Goal: Transaction & Acquisition: Obtain resource

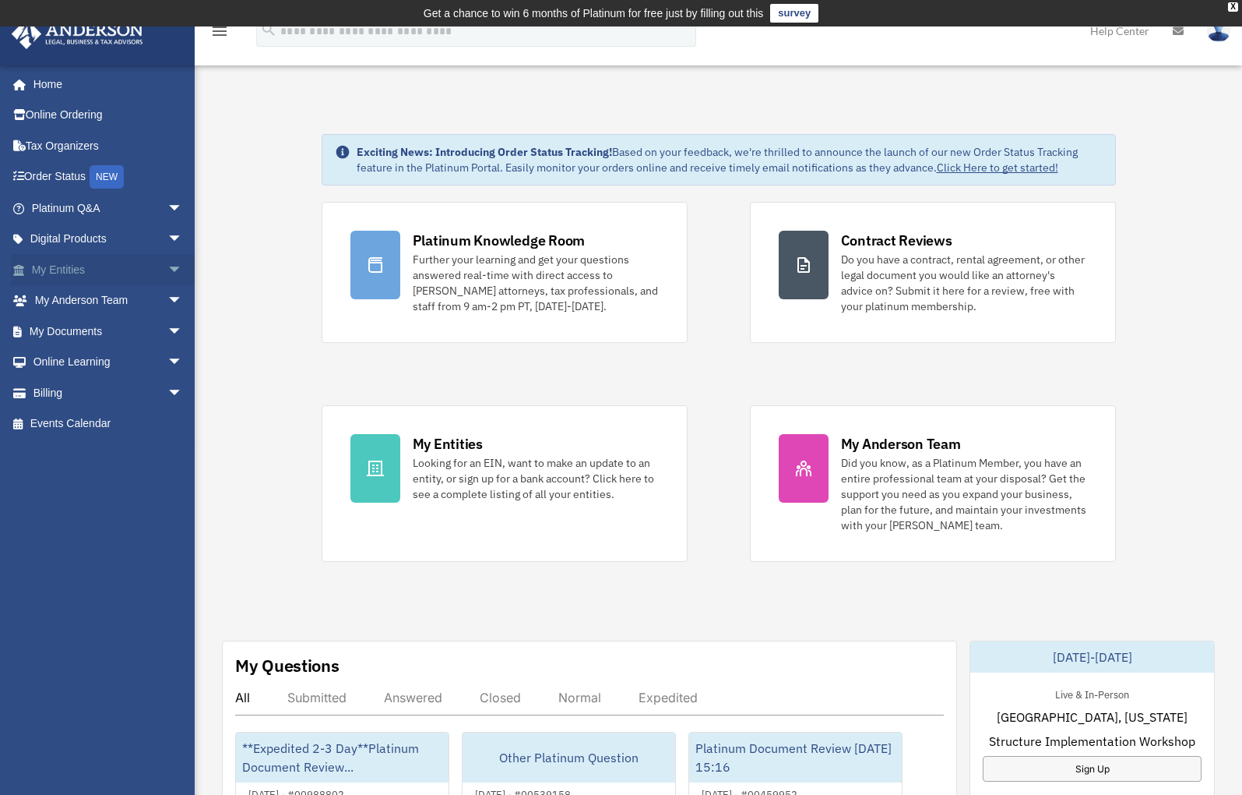
click at [81, 266] on link "My Entities arrow_drop_down" at bounding box center [109, 269] width 196 height 31
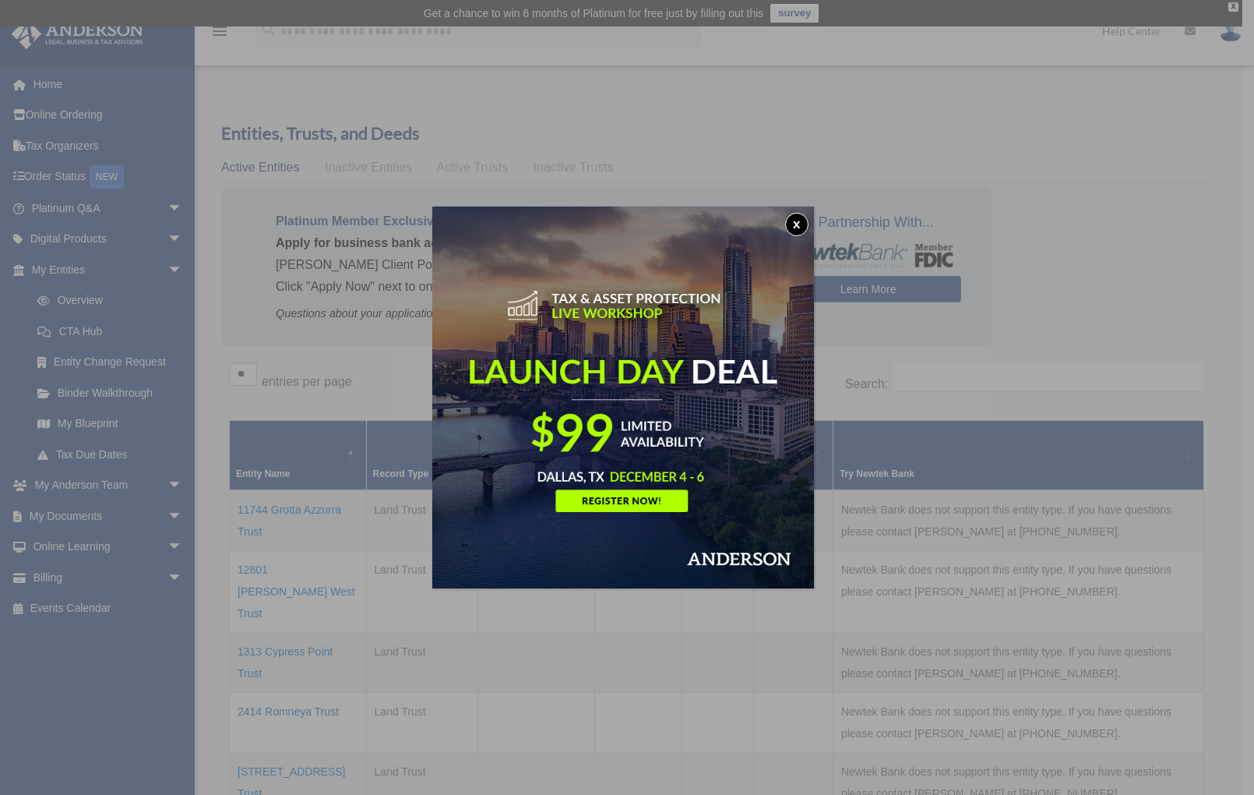
click at [799, 225] on button "x" at bounding box center [796, 224] width 23 height 23
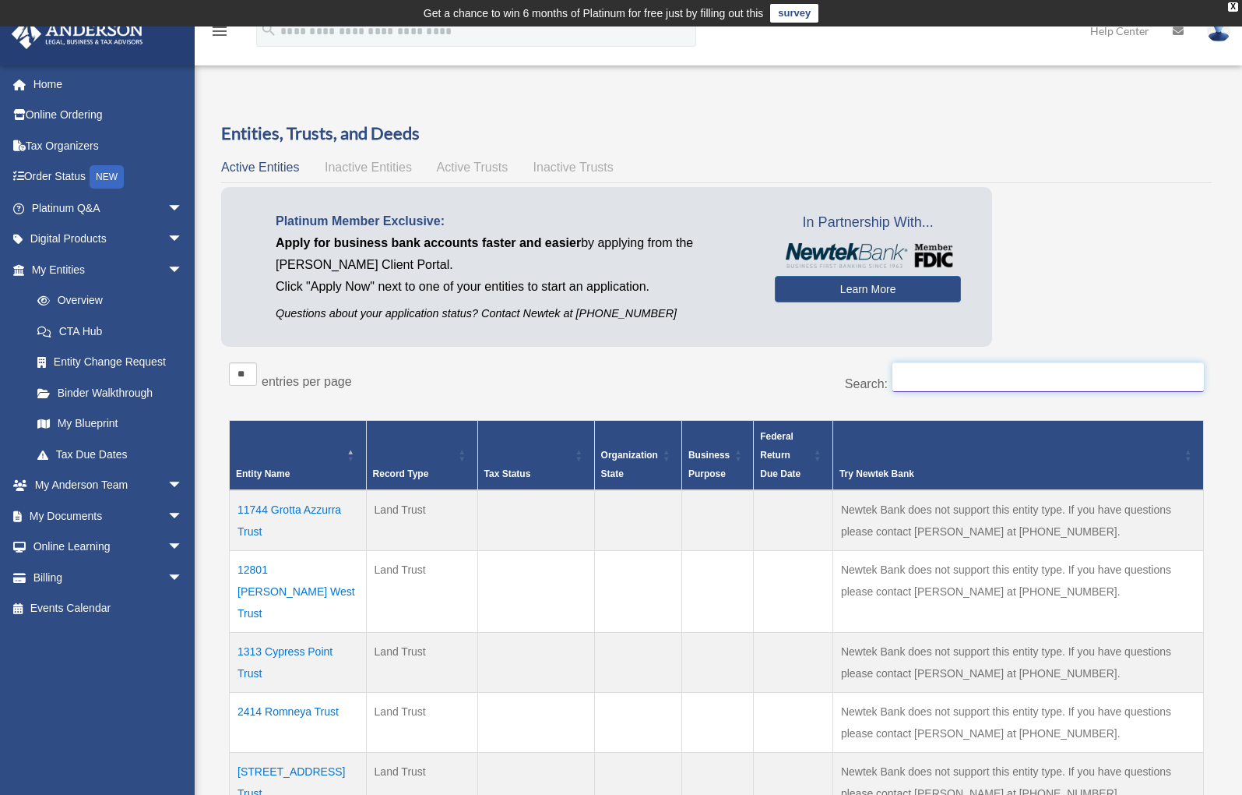
click at [936, 368] on input "Search:" at bounding box center [1049, 377] width 312 height 30
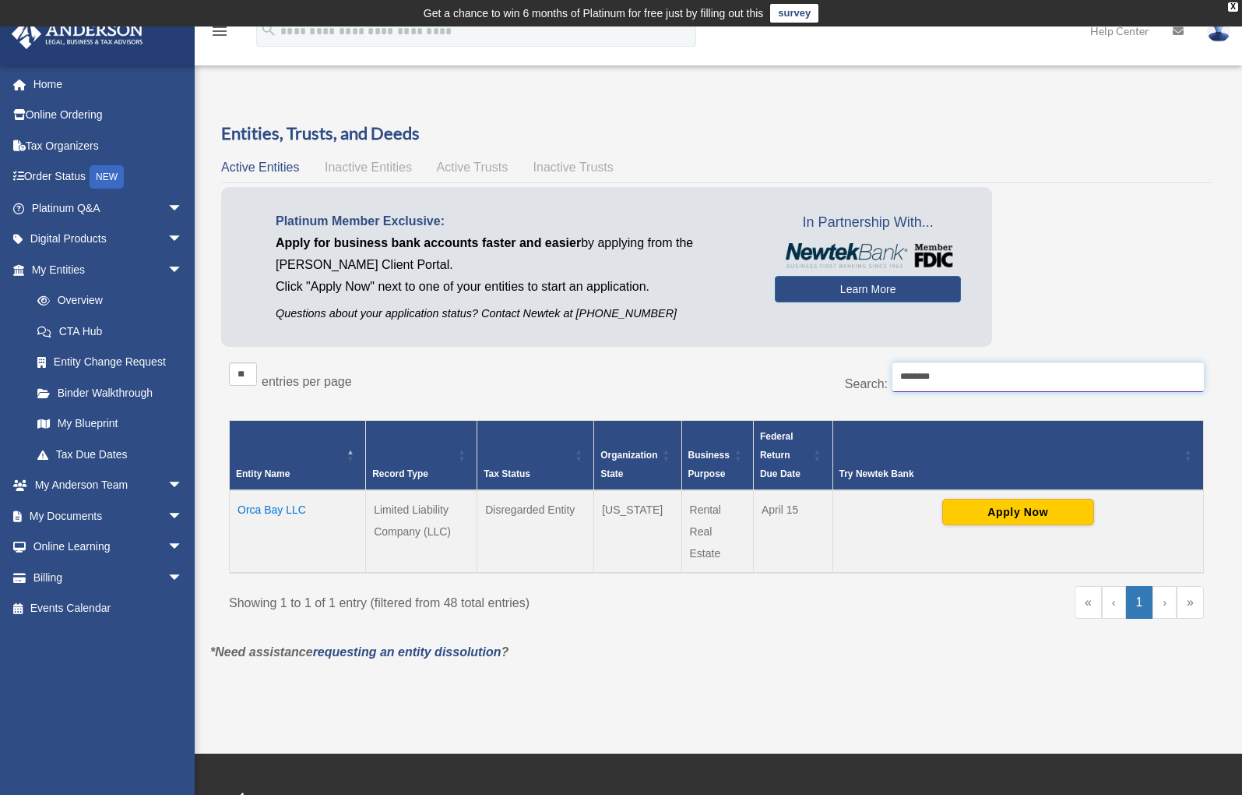
type input "********"
click at [249, 511] on td "Orca Bay LLC" at bounding box center [298, 531] width 136 height 83
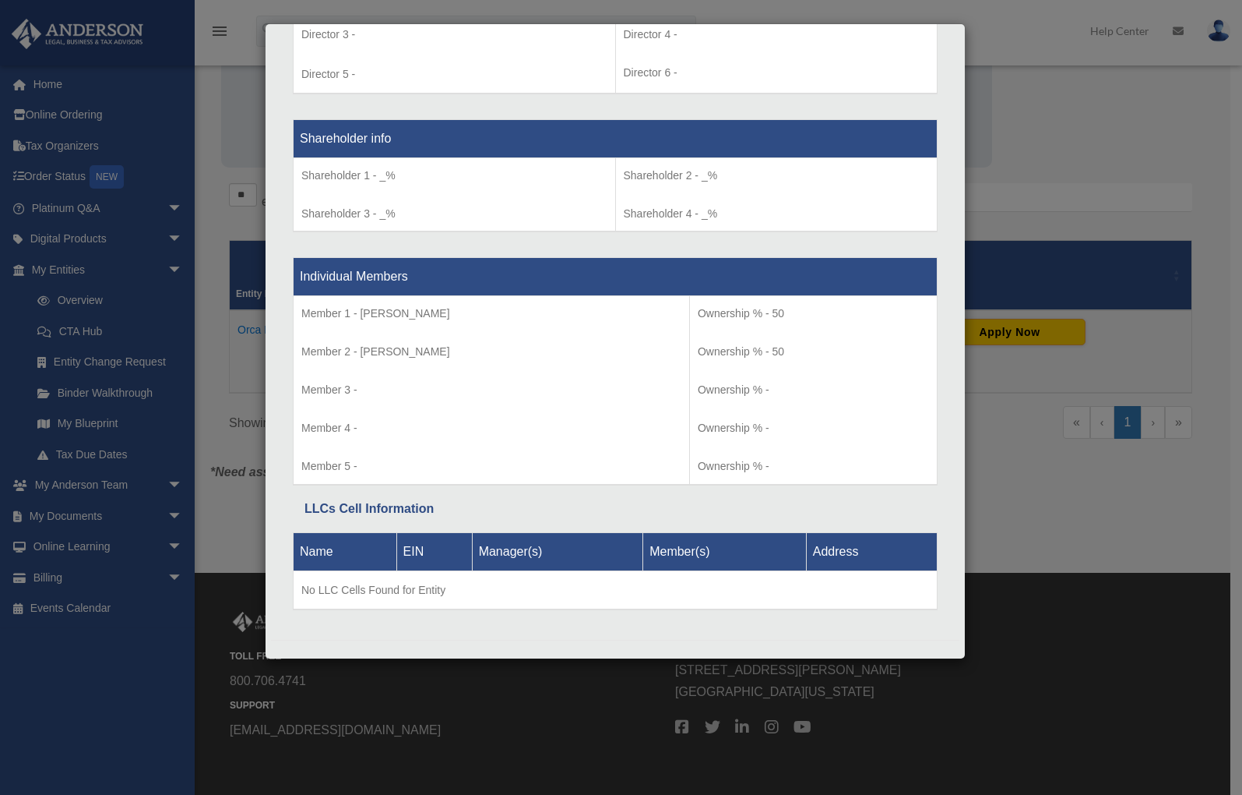
scroll to position [248, 0]
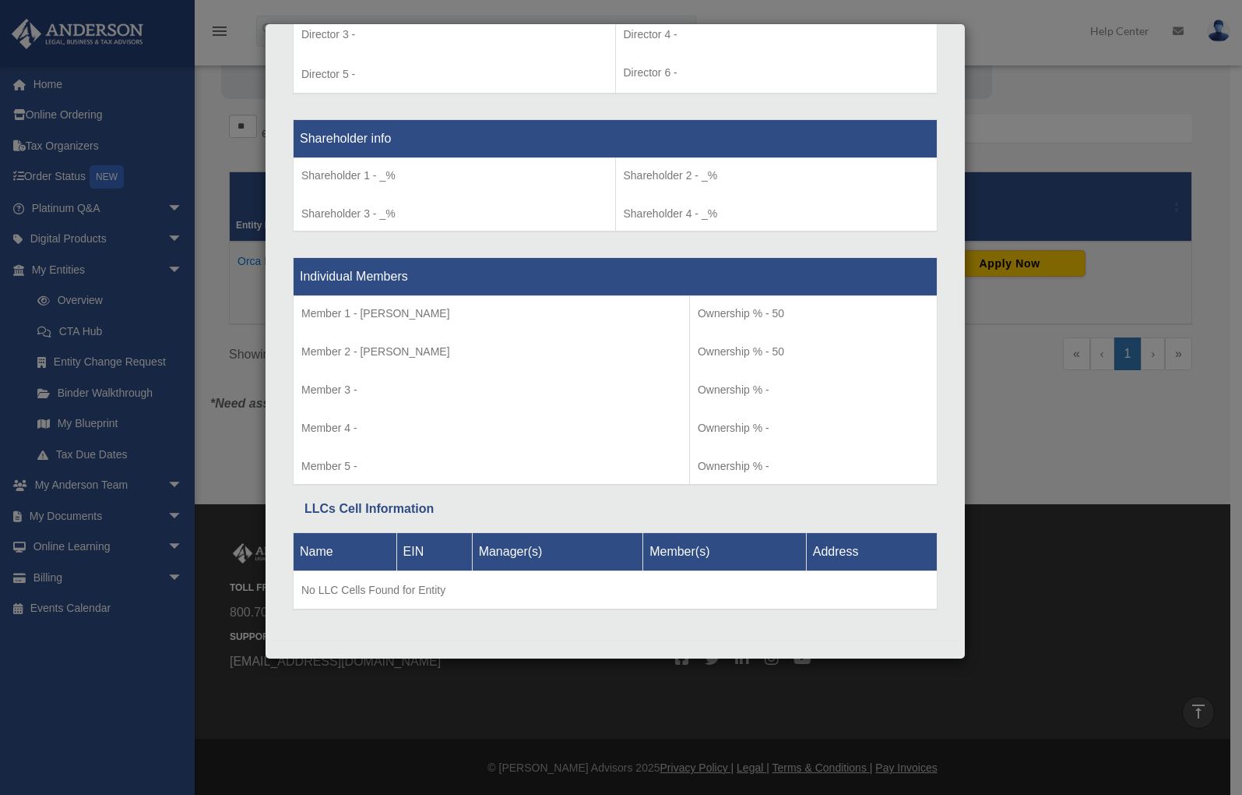
click at [66, 201] on div "Details × Articles Sent Organizational Date" at bounding box center [621, 397] width 1242 height 795
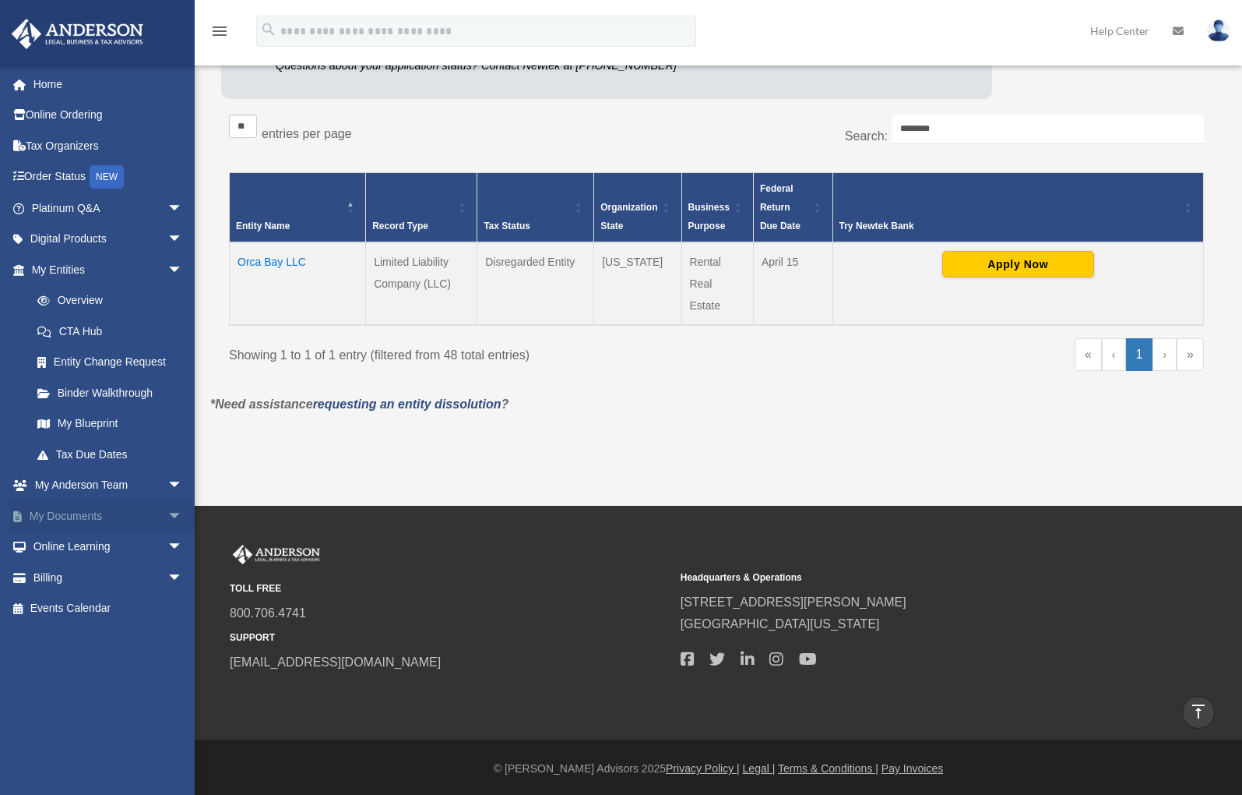
click at [62, 513] on link "My Documents arrow_drop_down" at bounding box center [109, 515] width 196 height 31
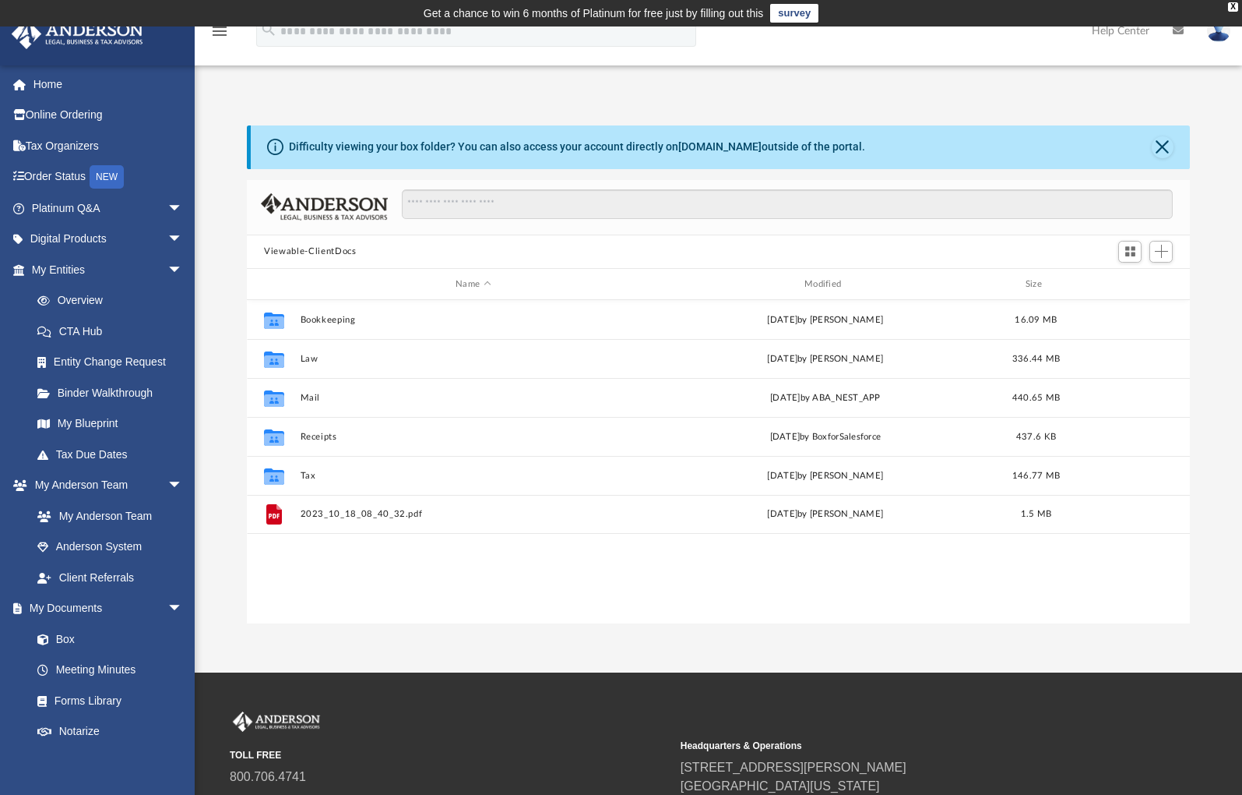
scroll to position [343, 931]
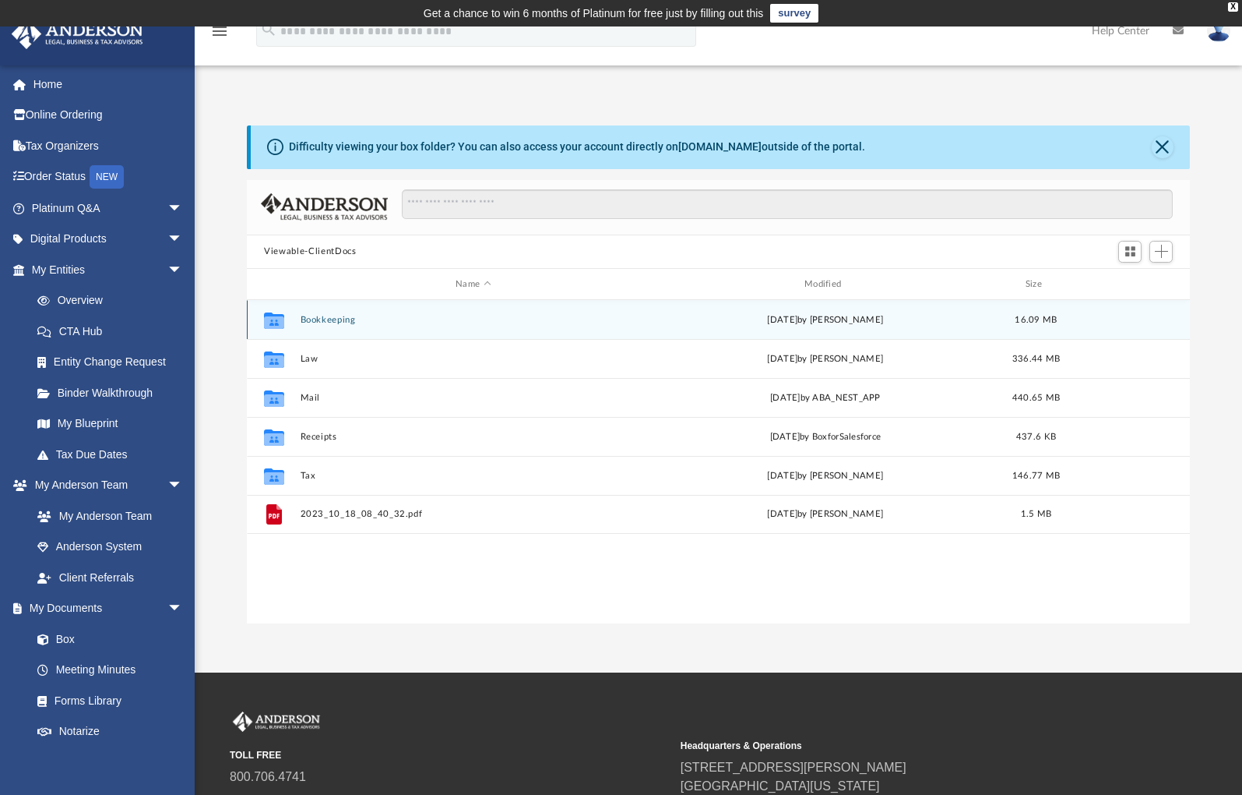
click at [318, 318] on button "Bookkeeping" at bounding box center [474, 320] width 346 height 10
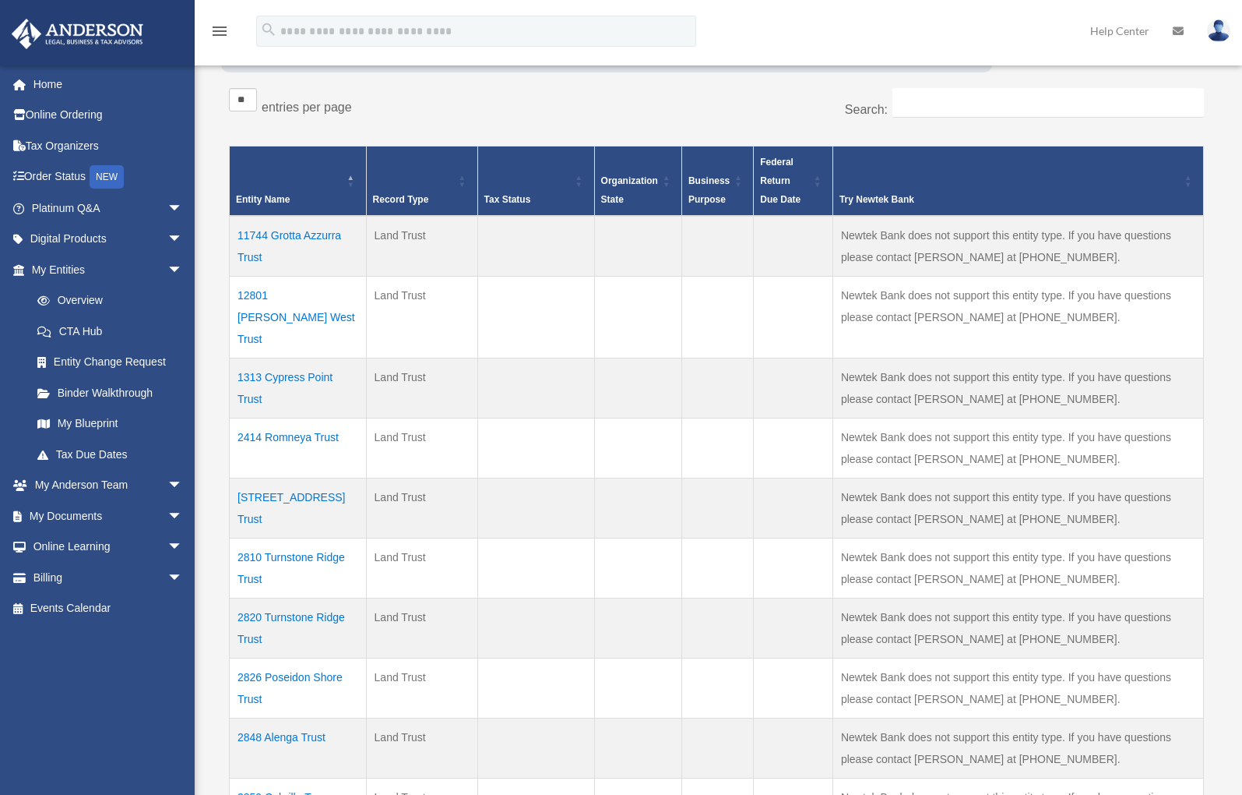
scroll to position [248, 0]
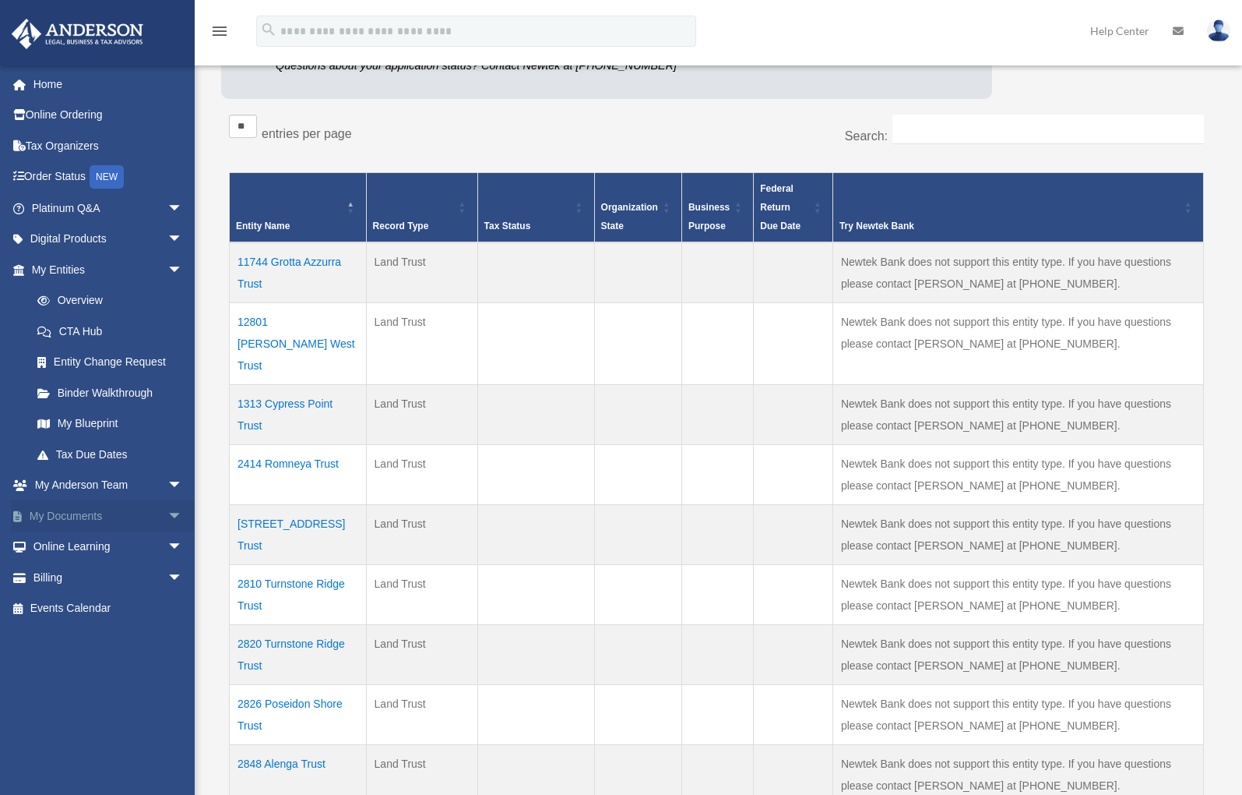
click at [75, 511] on link "My Documents arrow_drop_down" at bounding box center [109, 515] width 196 height 31
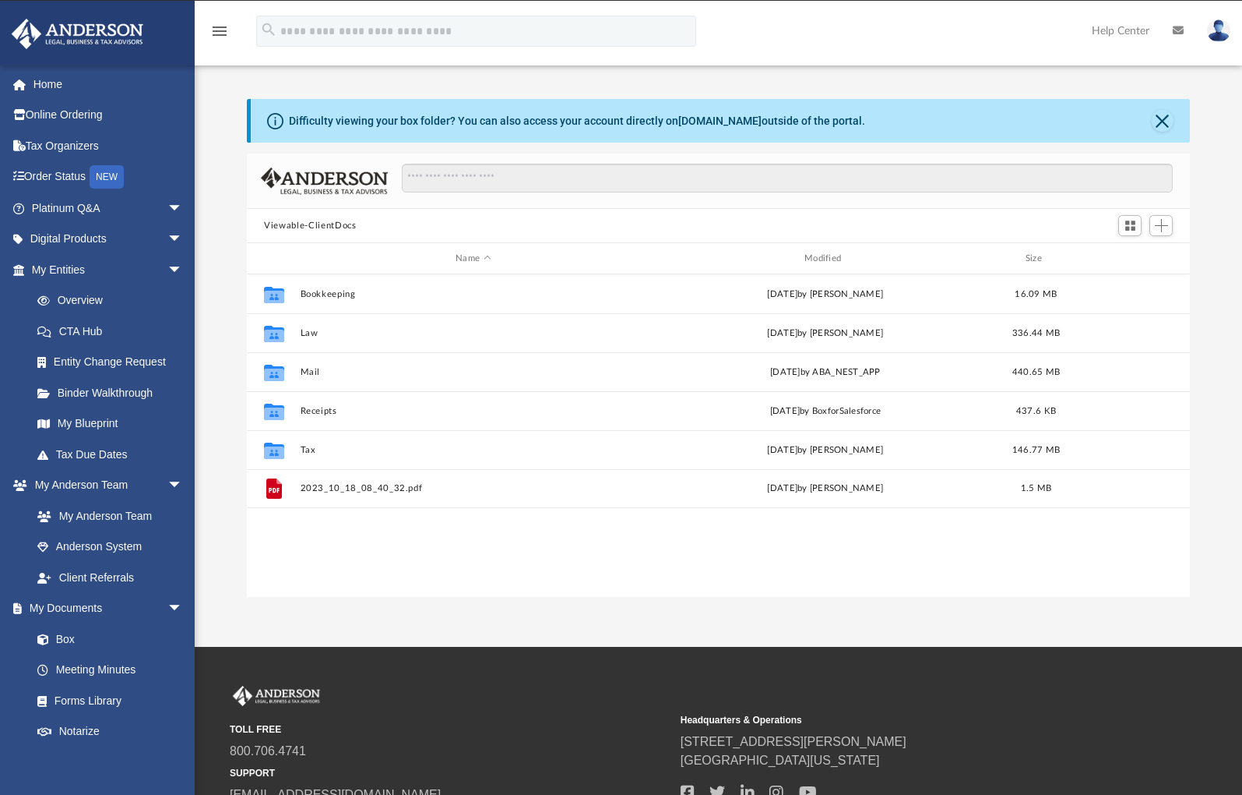
scroll to position [343, 931]
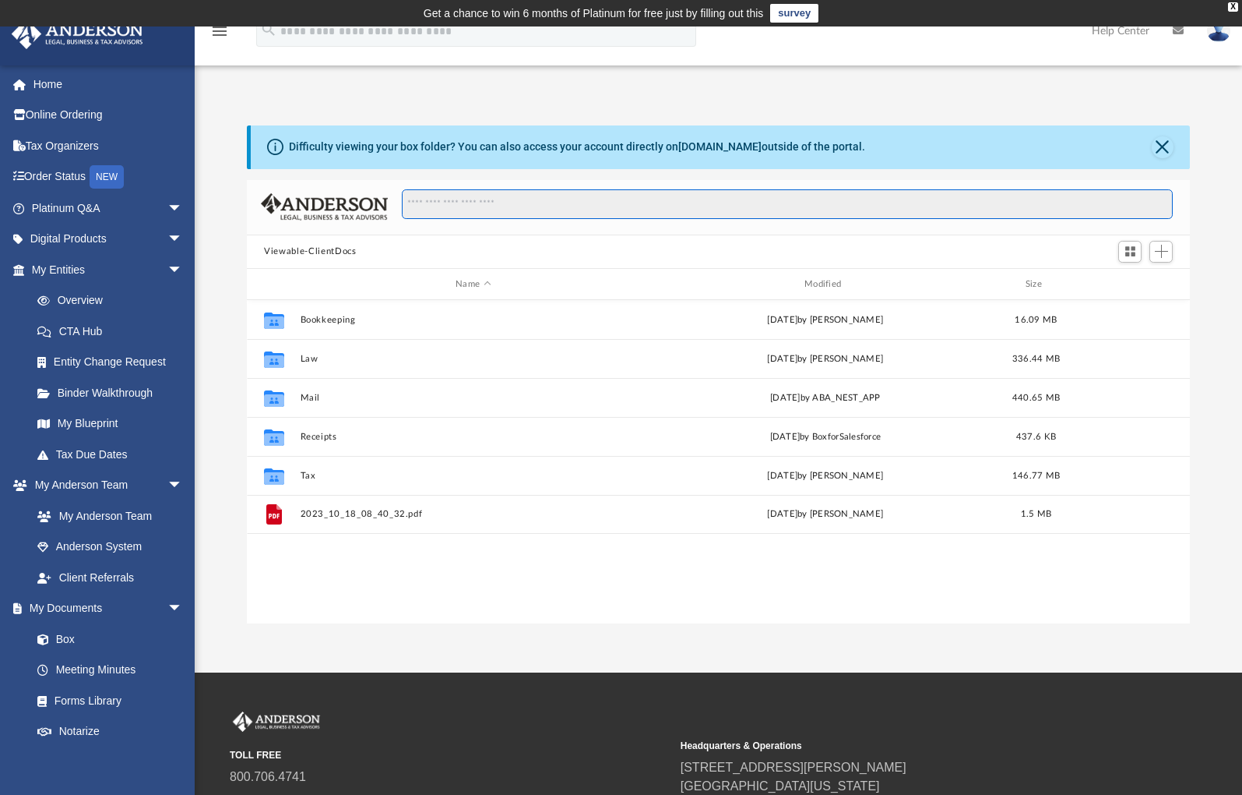
click at [471, 207] on input "Search files and folders" at bounding box center [787, 204] width 771 height 30
type input "********"
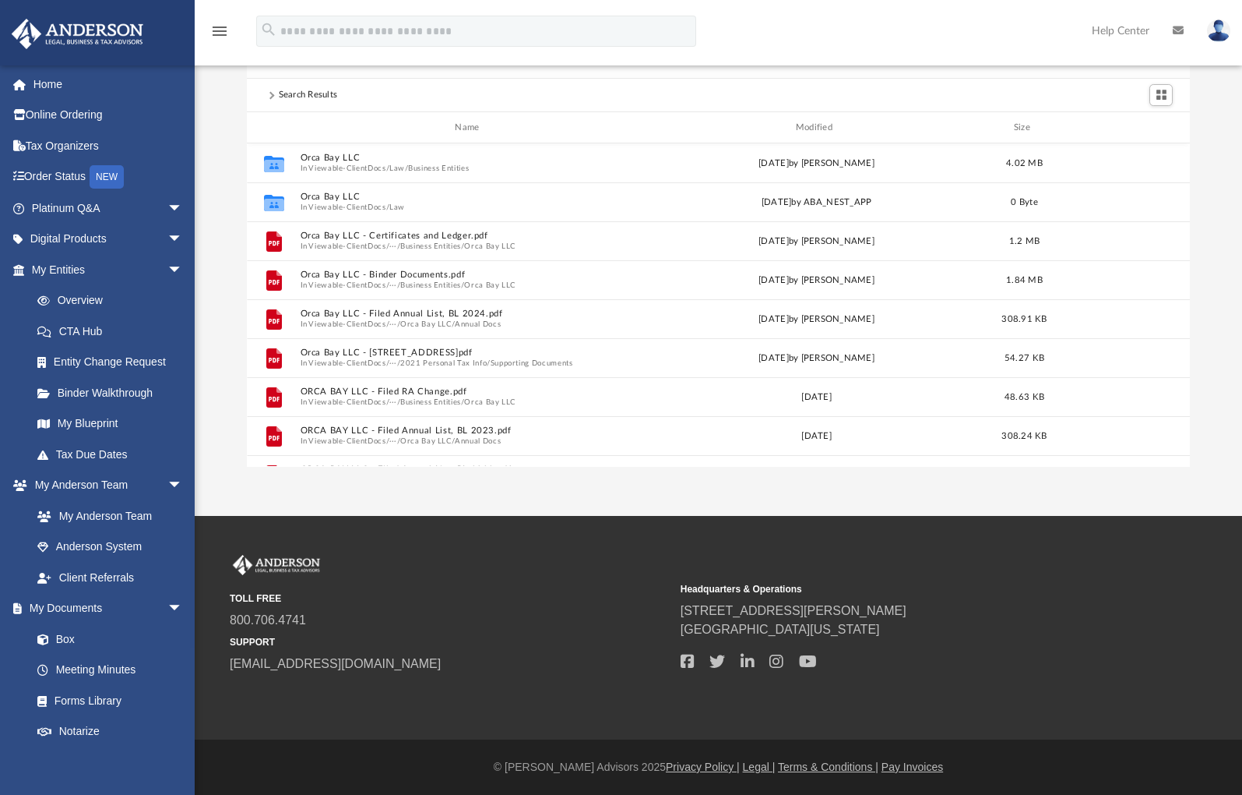
scroll to position [0, 0]
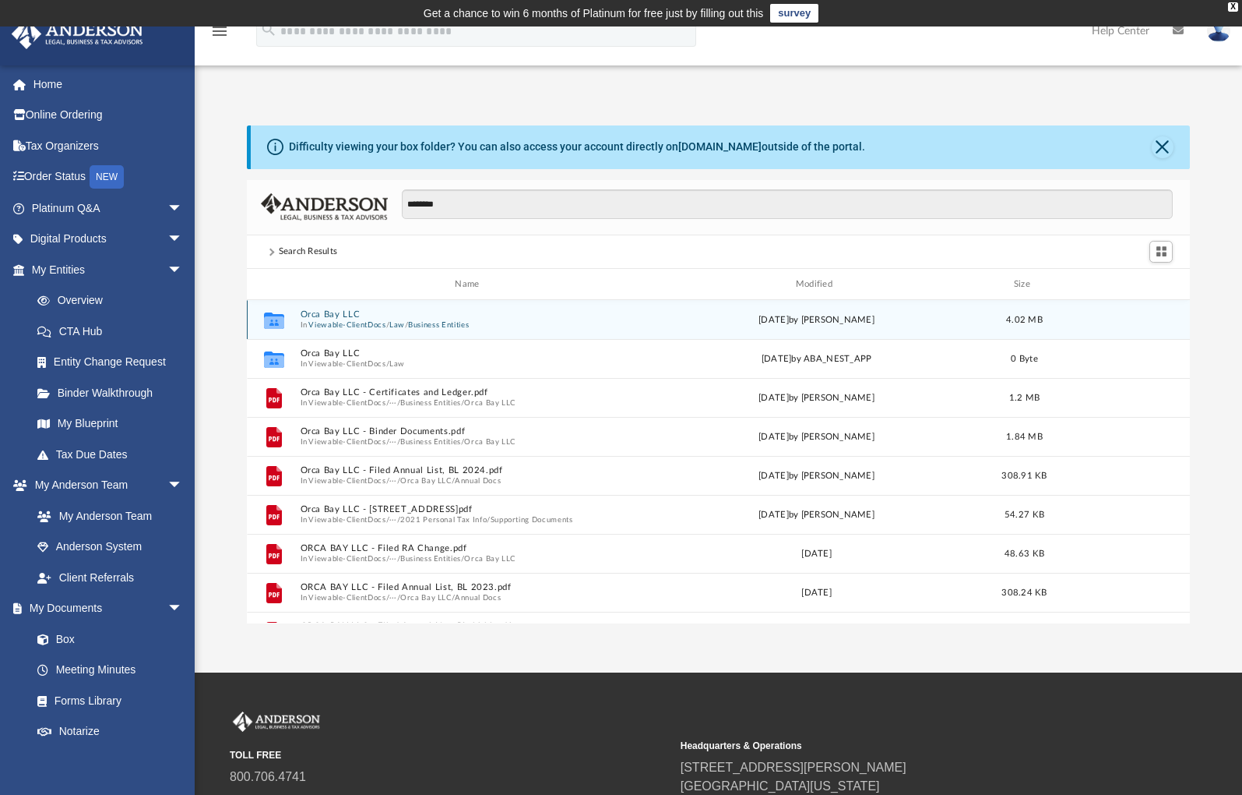
click at [322, 322] on button "Viewable-ClientDocs" at bounding box center [347, 325] width 77 height 10
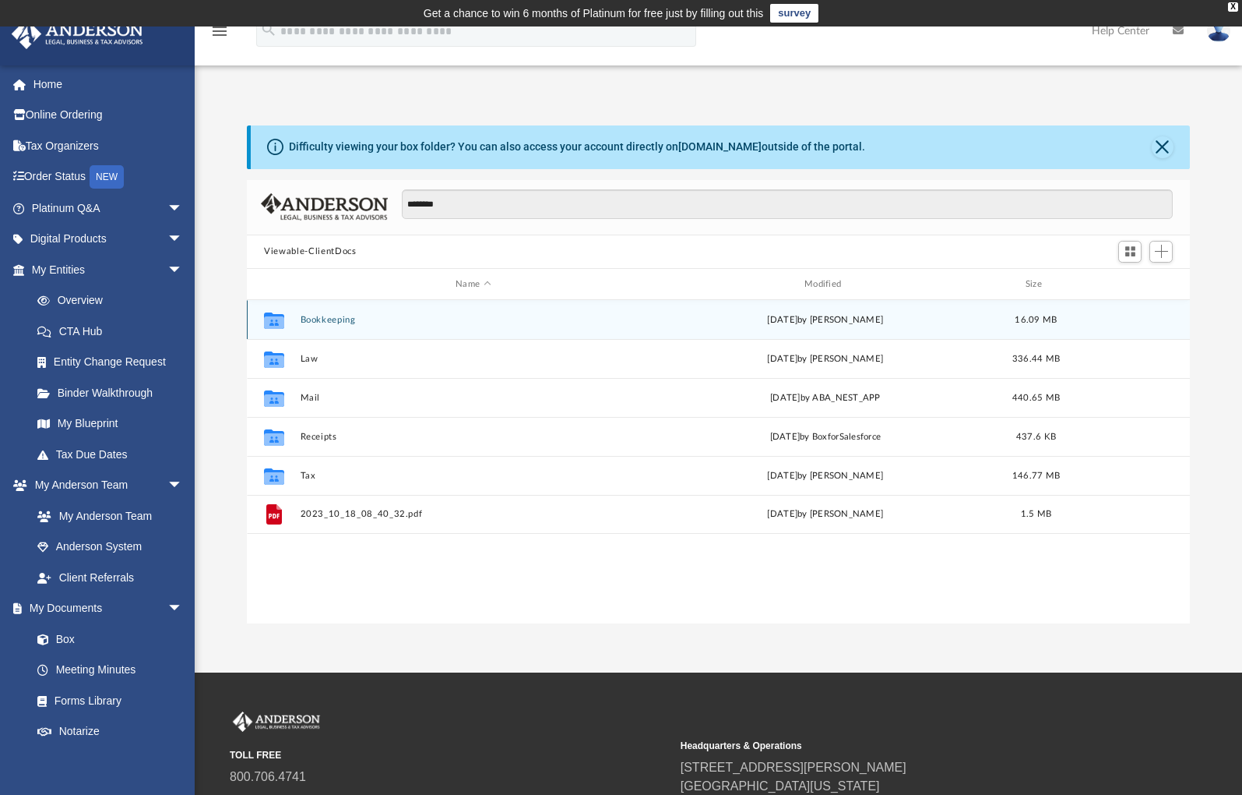
click at [322, 322] on button "Bookkeeping" at bounding box center [474, 320] width 346 height 10
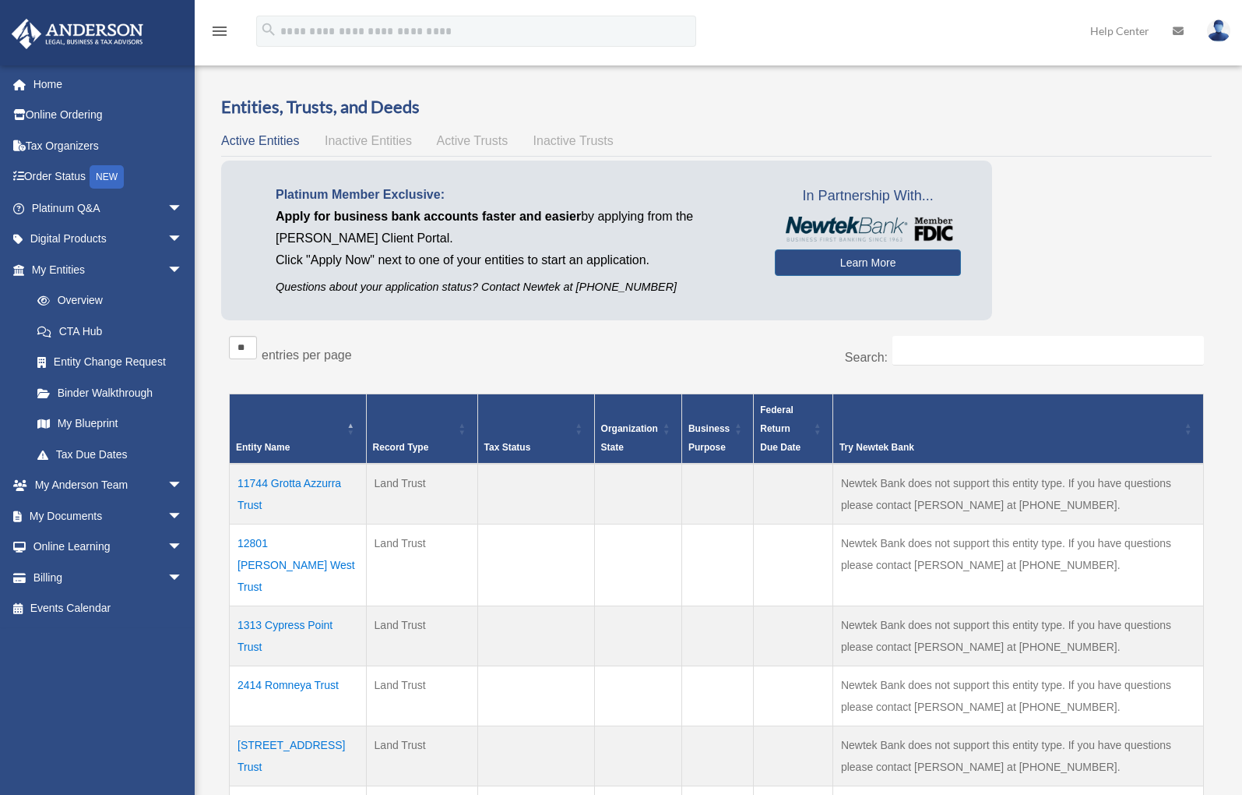
scroll to position [248, 0]
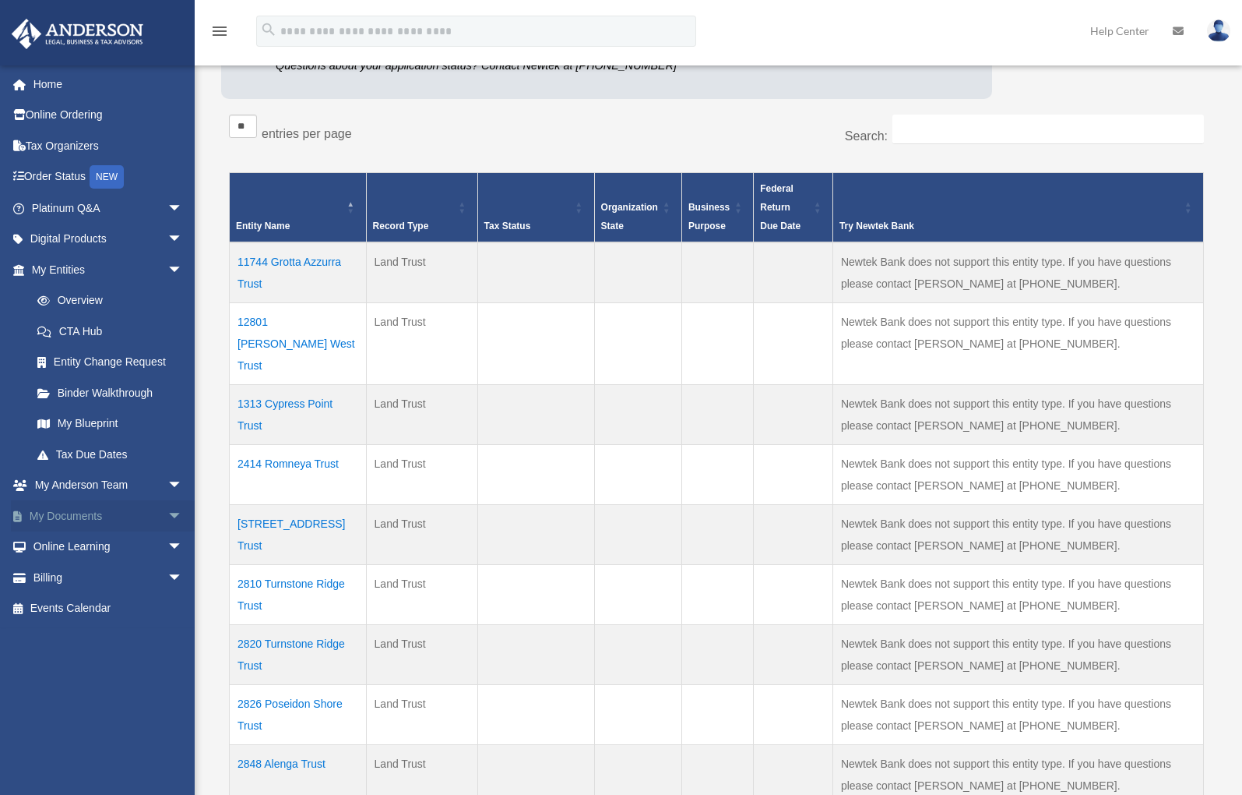
click at [86, 502] on link "My Documents arrow_drop_down" at bounding box center [109, 515] width 196 height 31
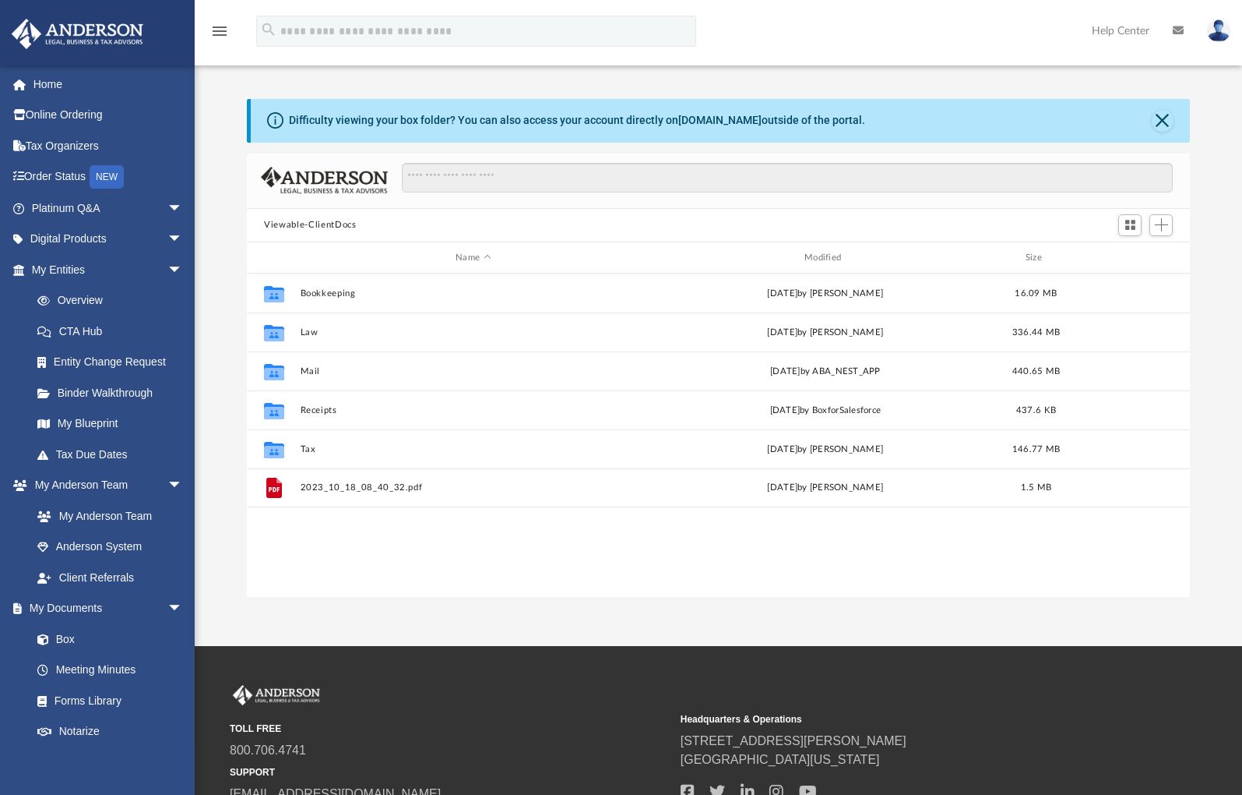
scroll to position [12, 12]
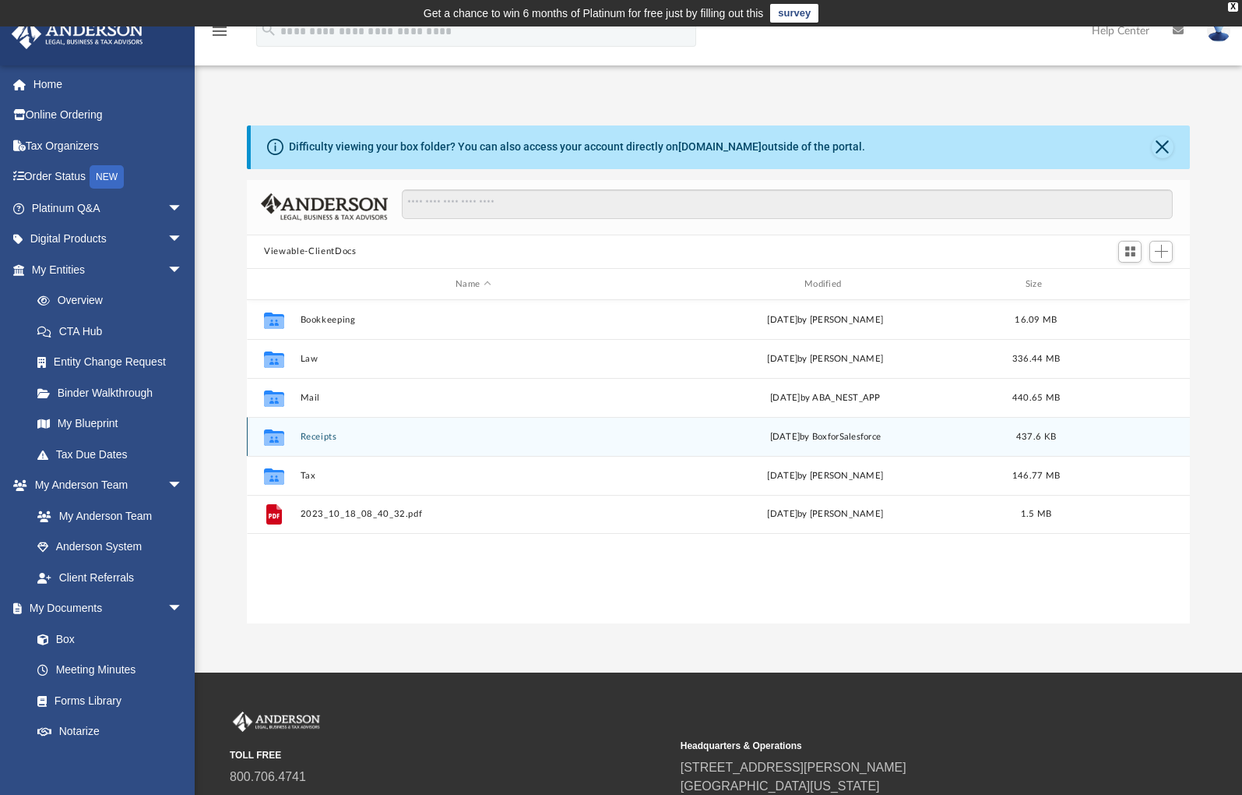
click at [332, 435] on button "Receipts" at bounding box center [474, 437] width 346 height 10
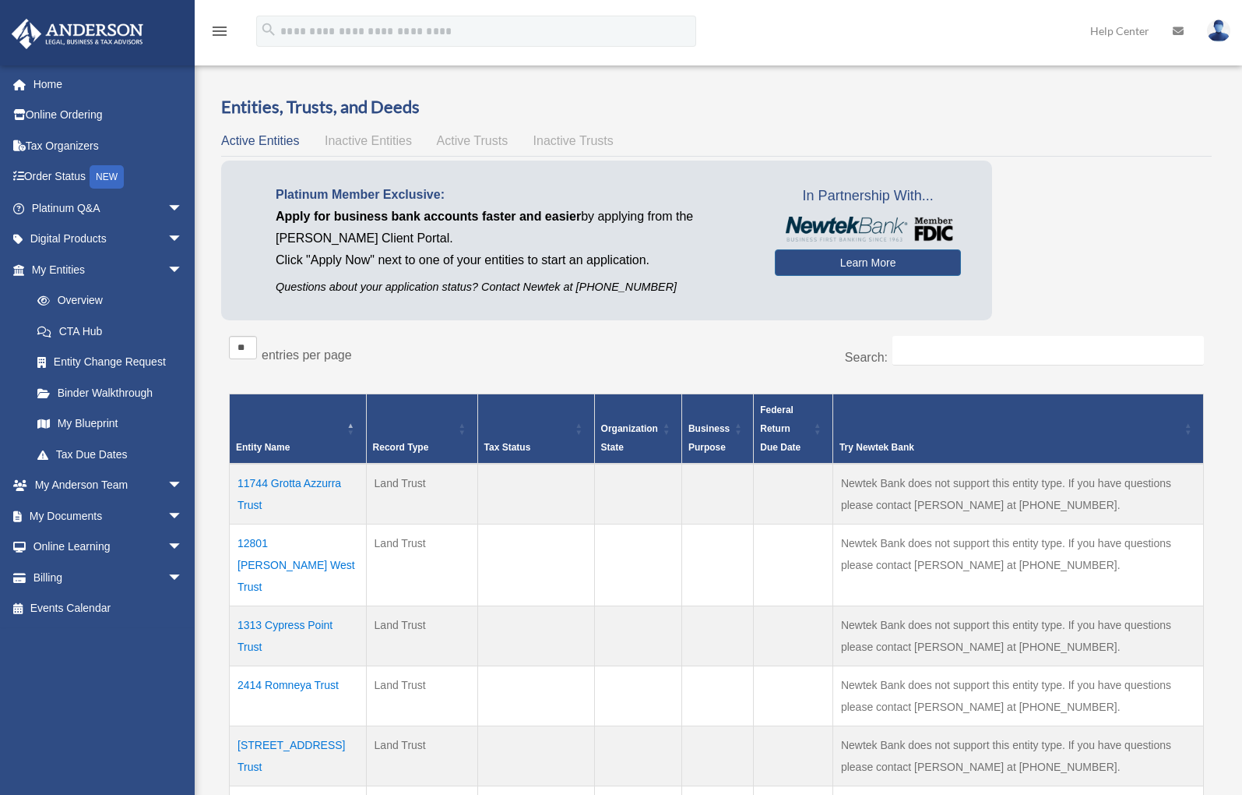
scroll to position [248, 0]
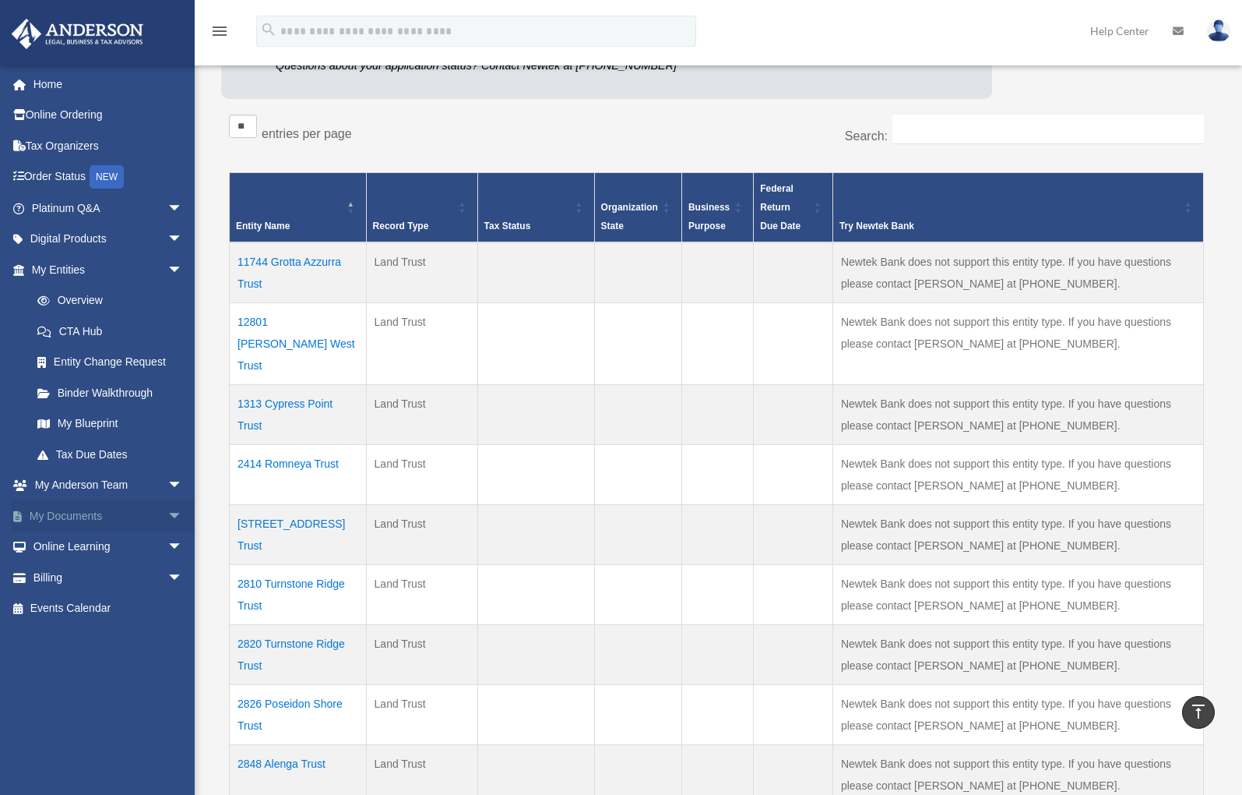
click at [95, 506] on link "My Documents arrow_drop_down" at bounding box center [109, 515] width 196 height 31
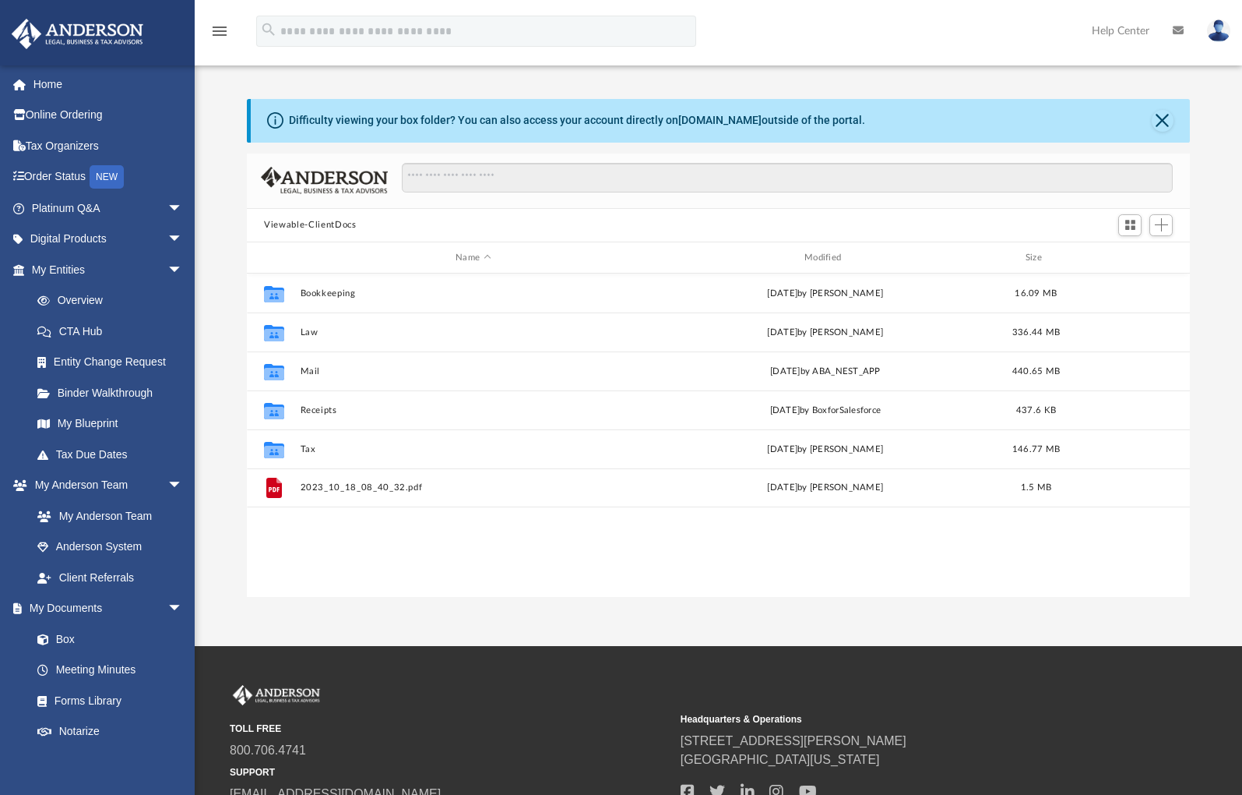
scroll to position [12, 12]
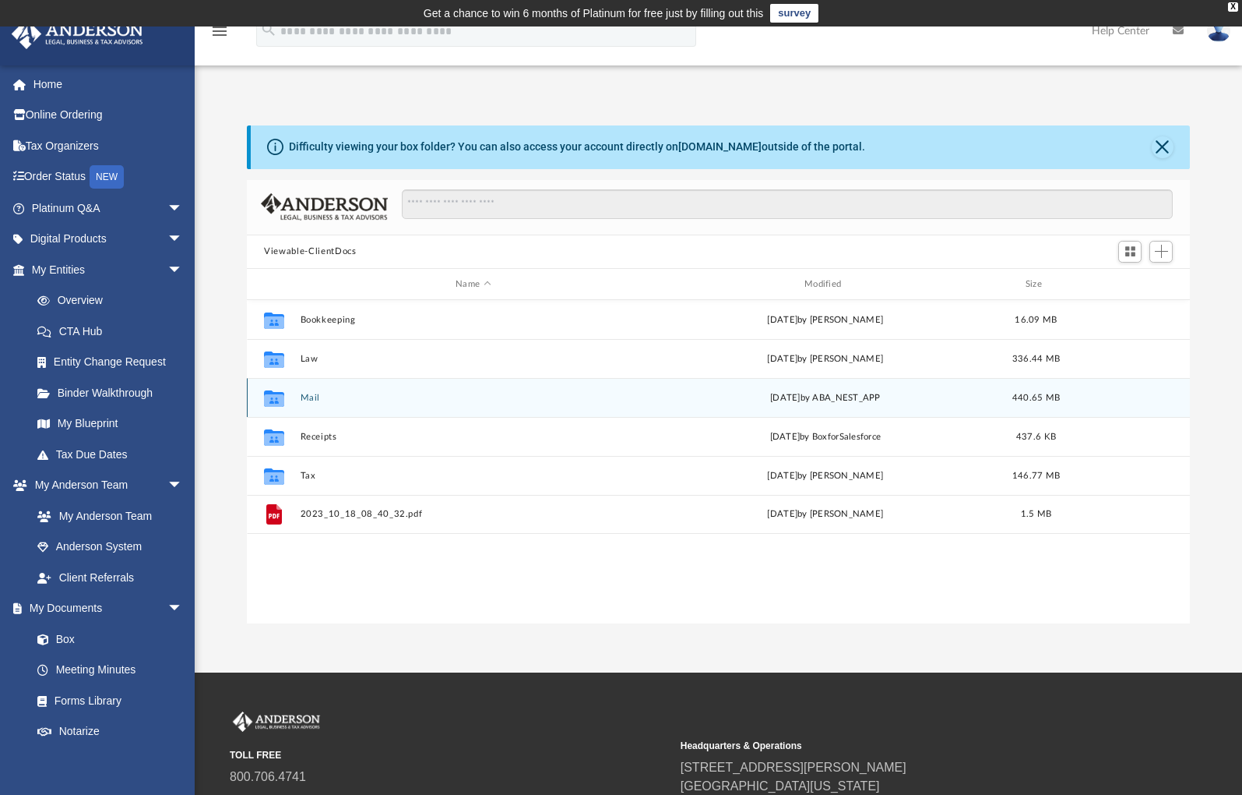
click at [308, 398] on button "Mail" at bounding box center [474, 398] width 346 height 10
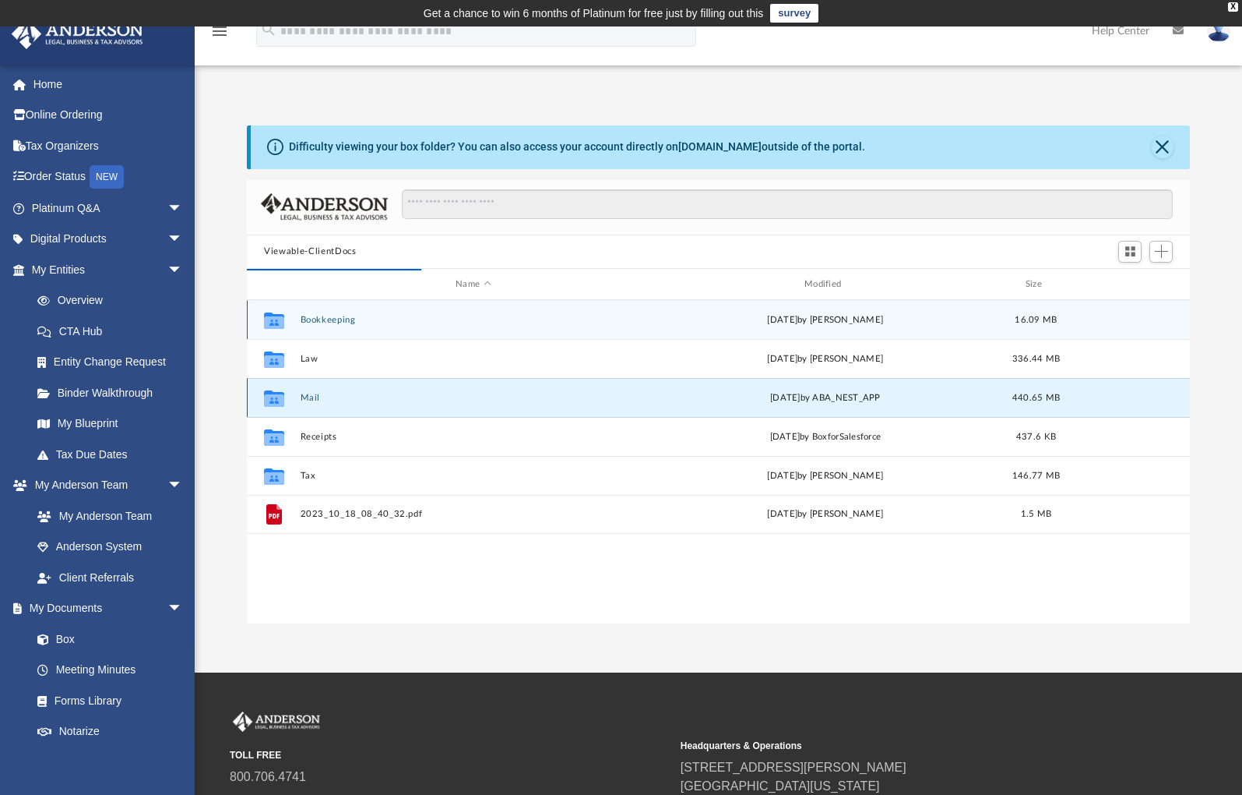
scroll to position [294, 931]
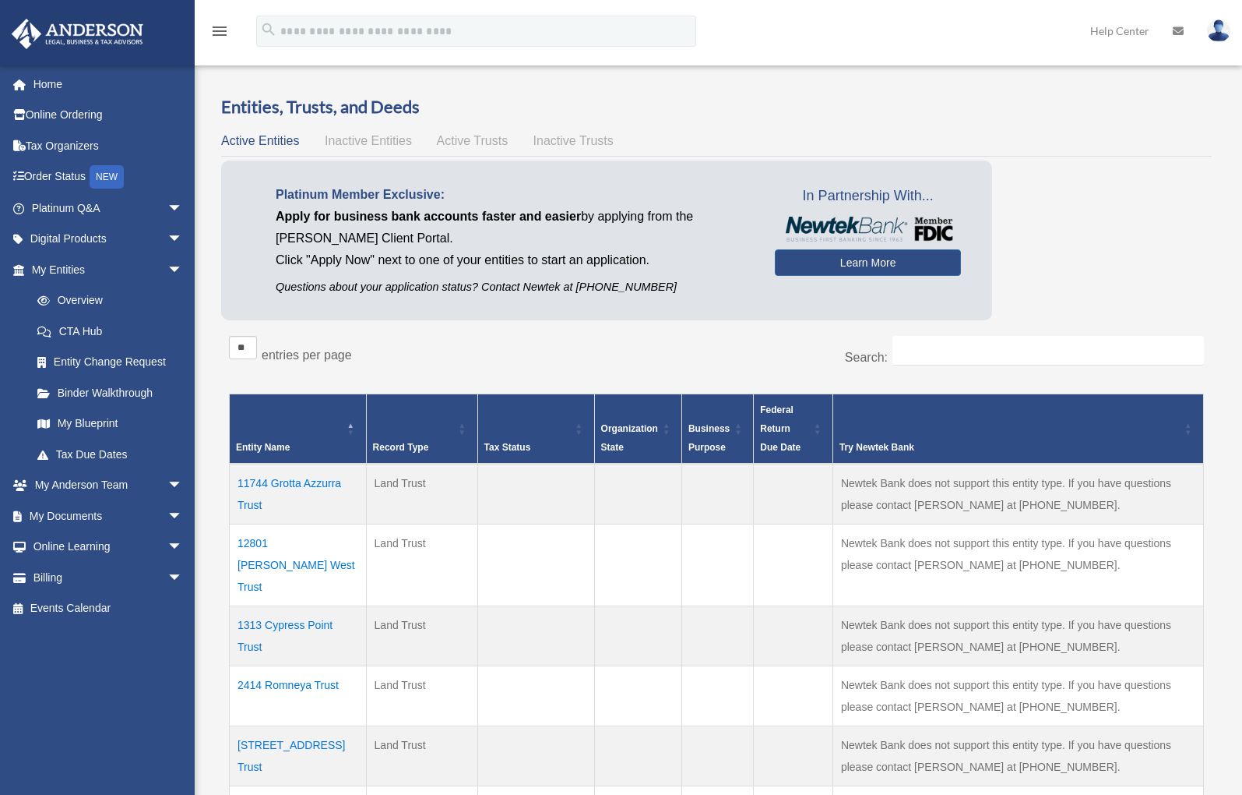
scroll to position [248, 0]
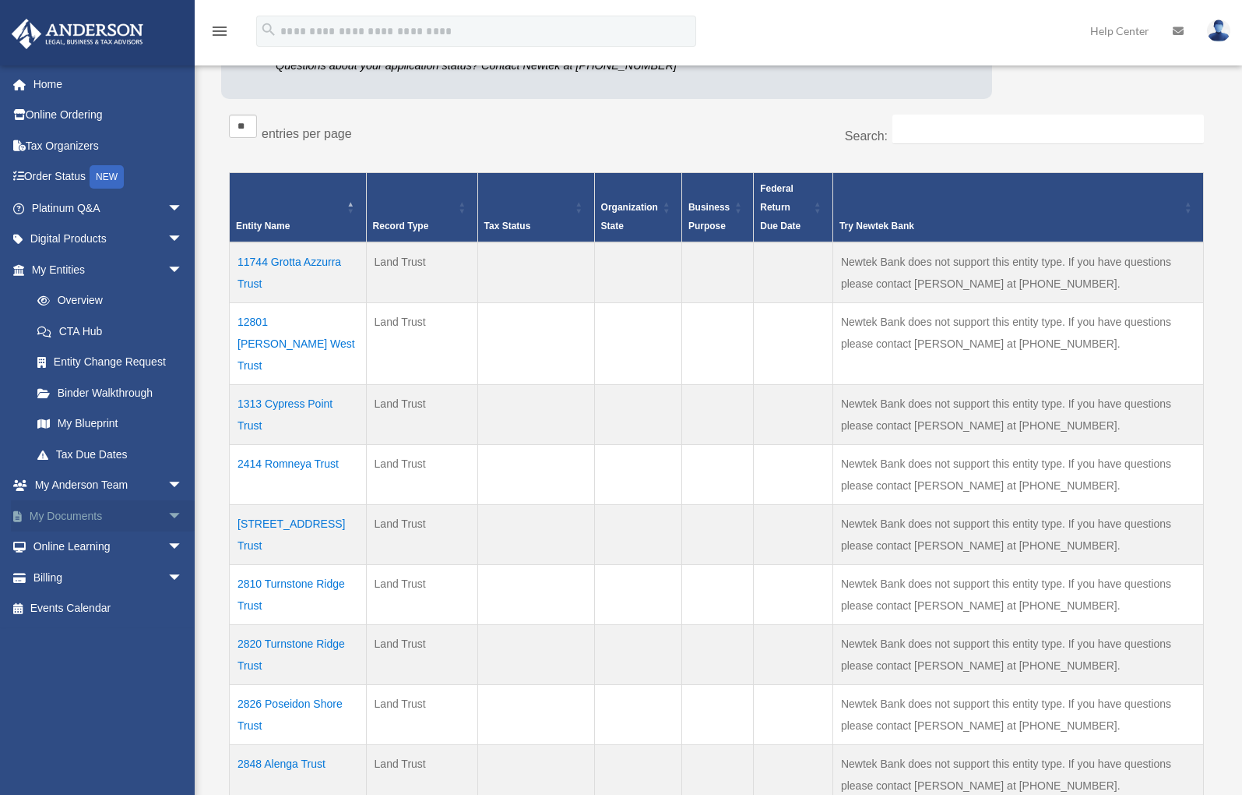
click at [79, 512] on link "My Documents arrow_drop_down" at bounding box center [109, 515] width 196 height 31
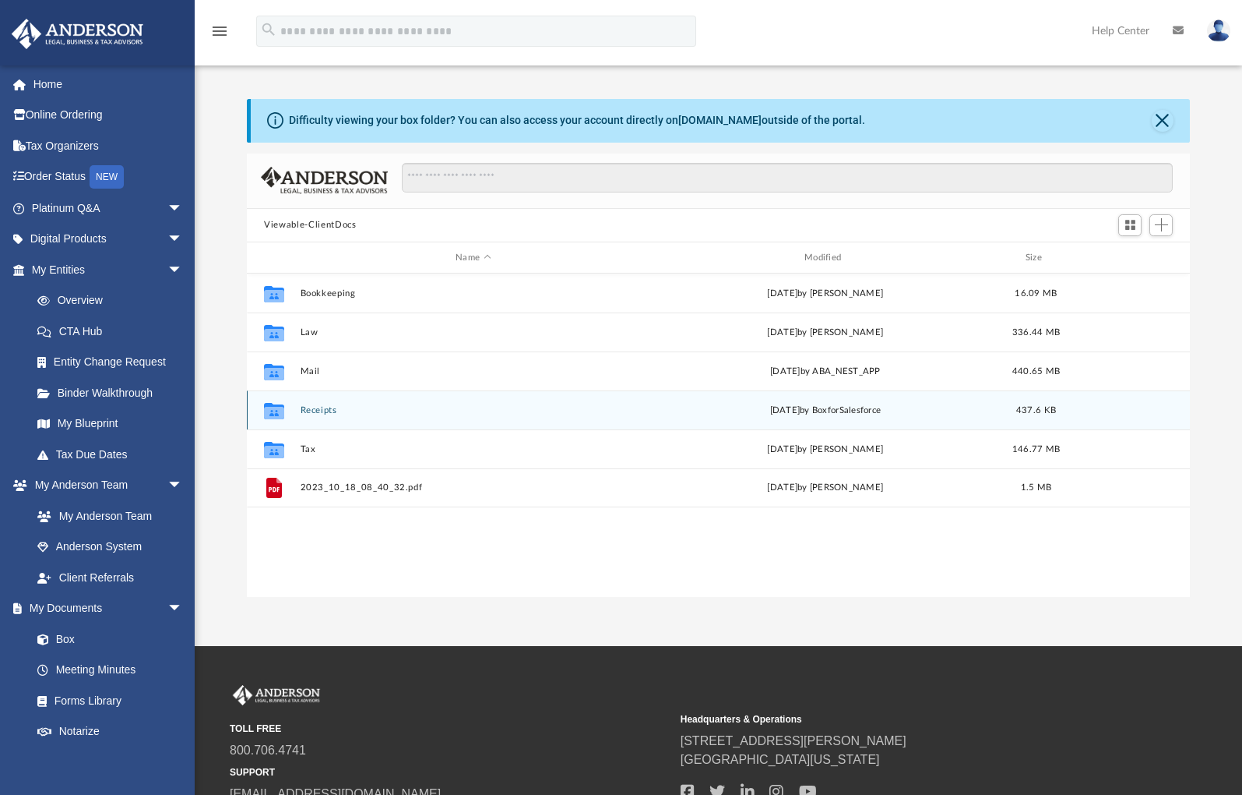
scroll to position [12, 12]
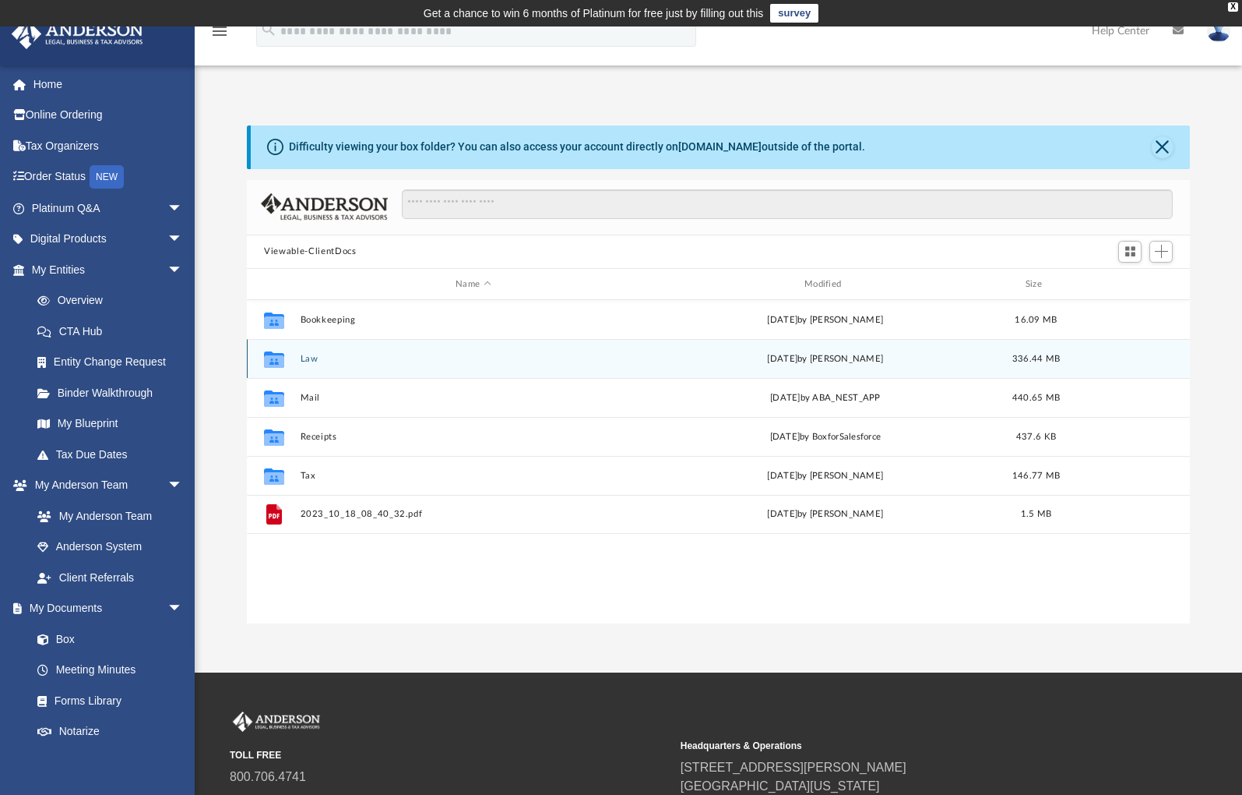
click at [307, 355] on button "Law" at bounding box center [474, 359] width 346 height 10
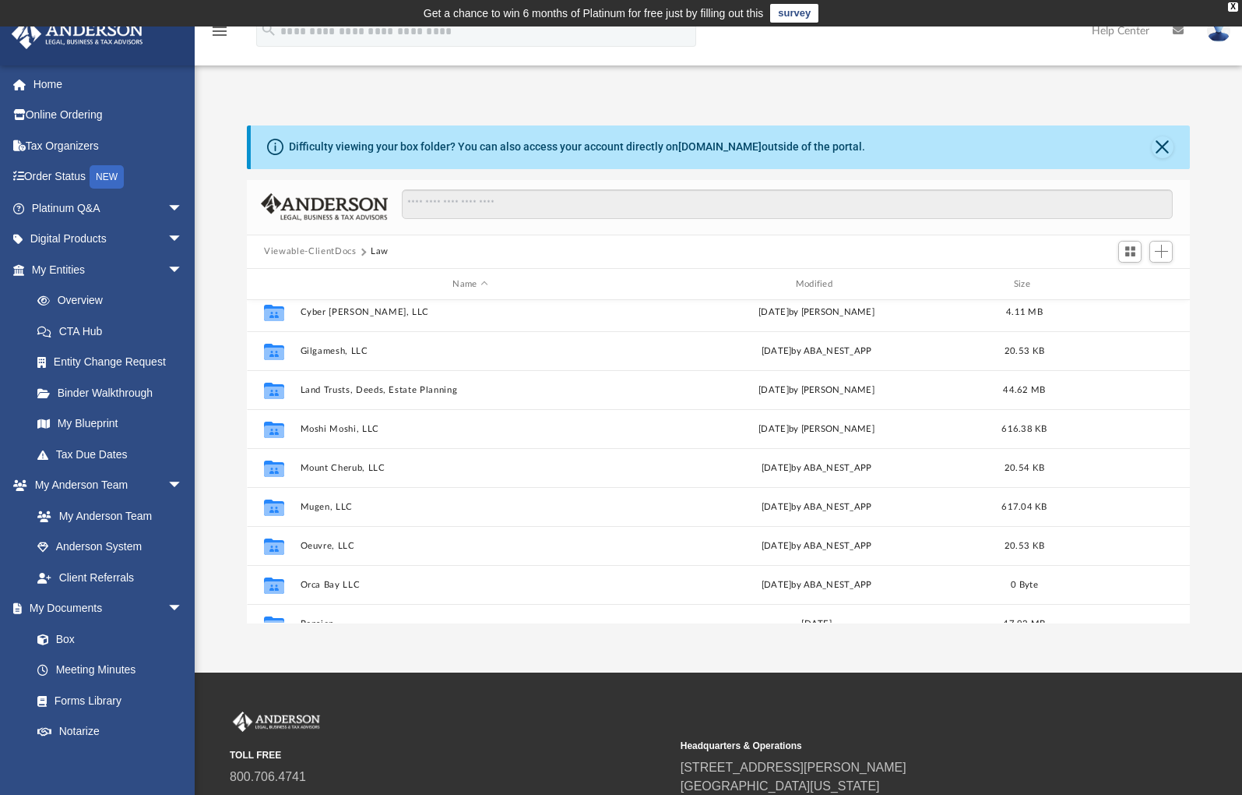
scroll to position [268, 0]
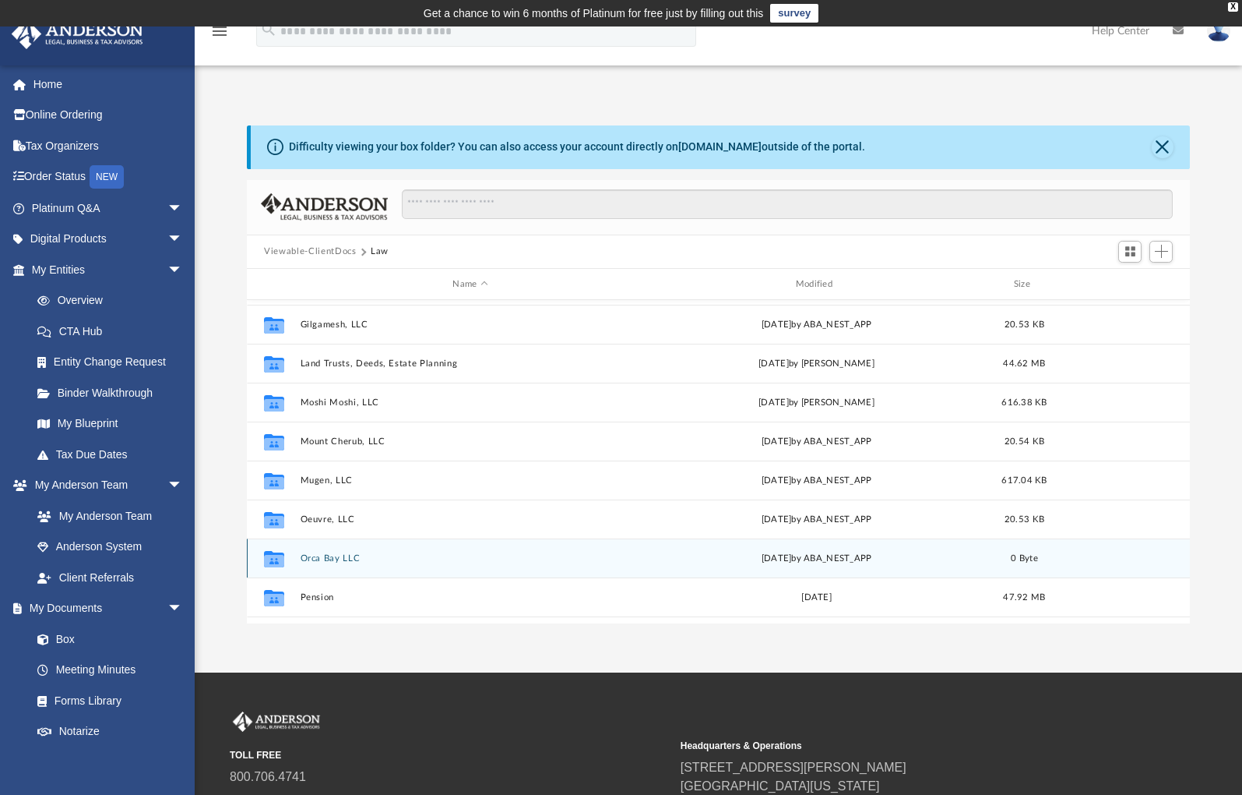
click at [308, 554] on button "Orca Bay LLC" at bounding box center [471, 558] width 340 height 10
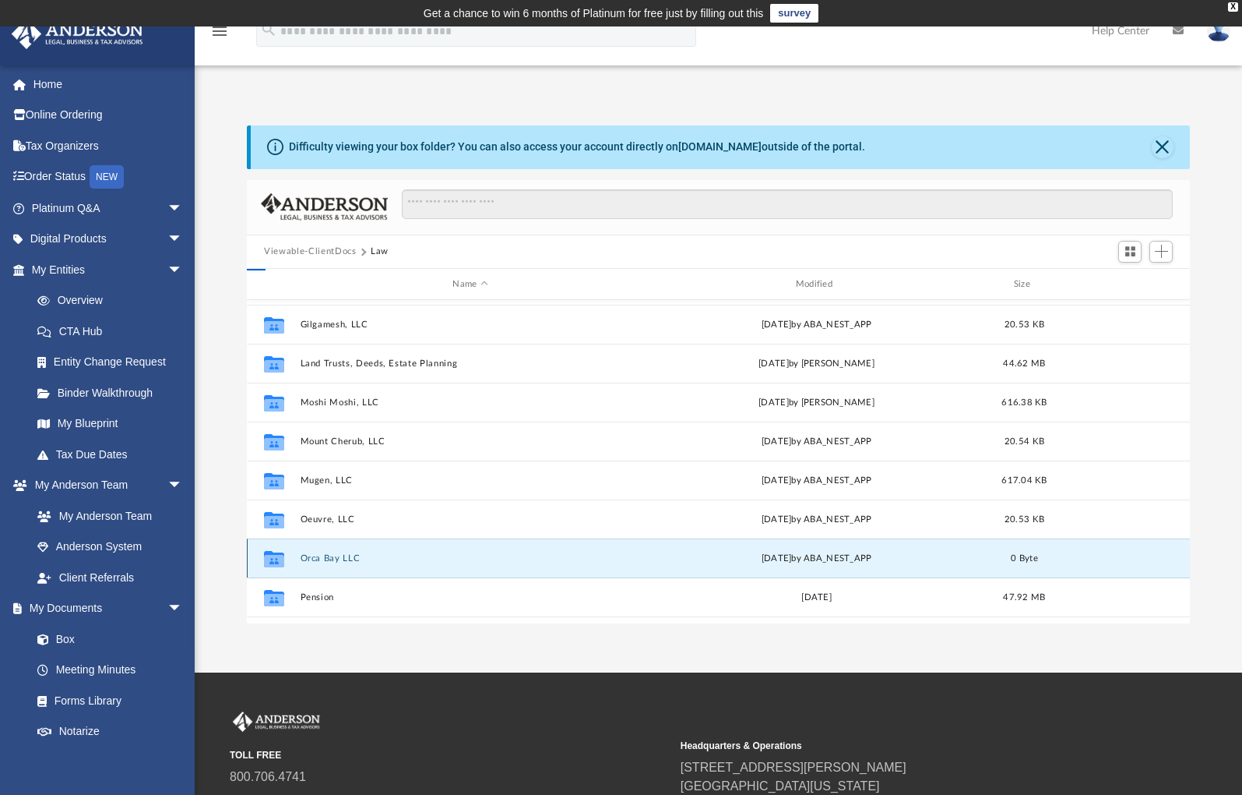
scroll to position [0, 0]
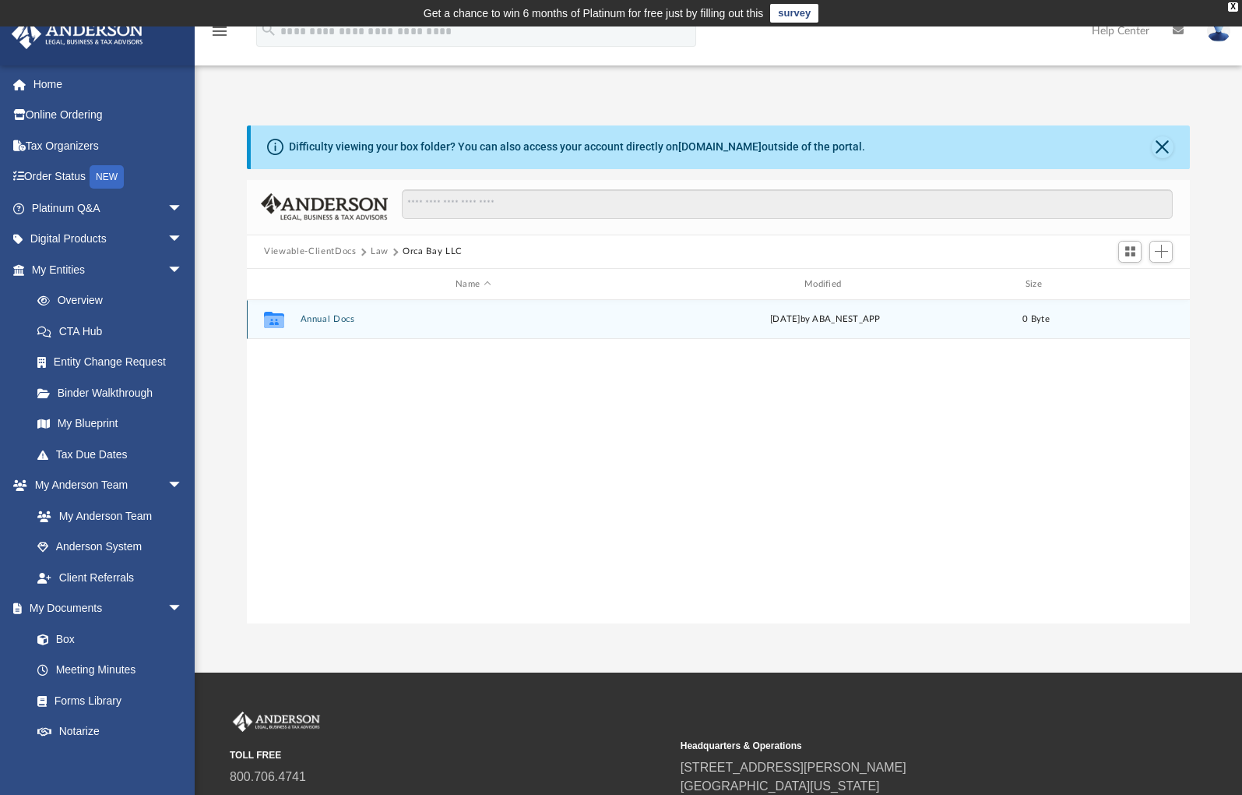
click at [331, 317] on button "Annual Docs" at bounding box center [474, 320] width 346 height 10
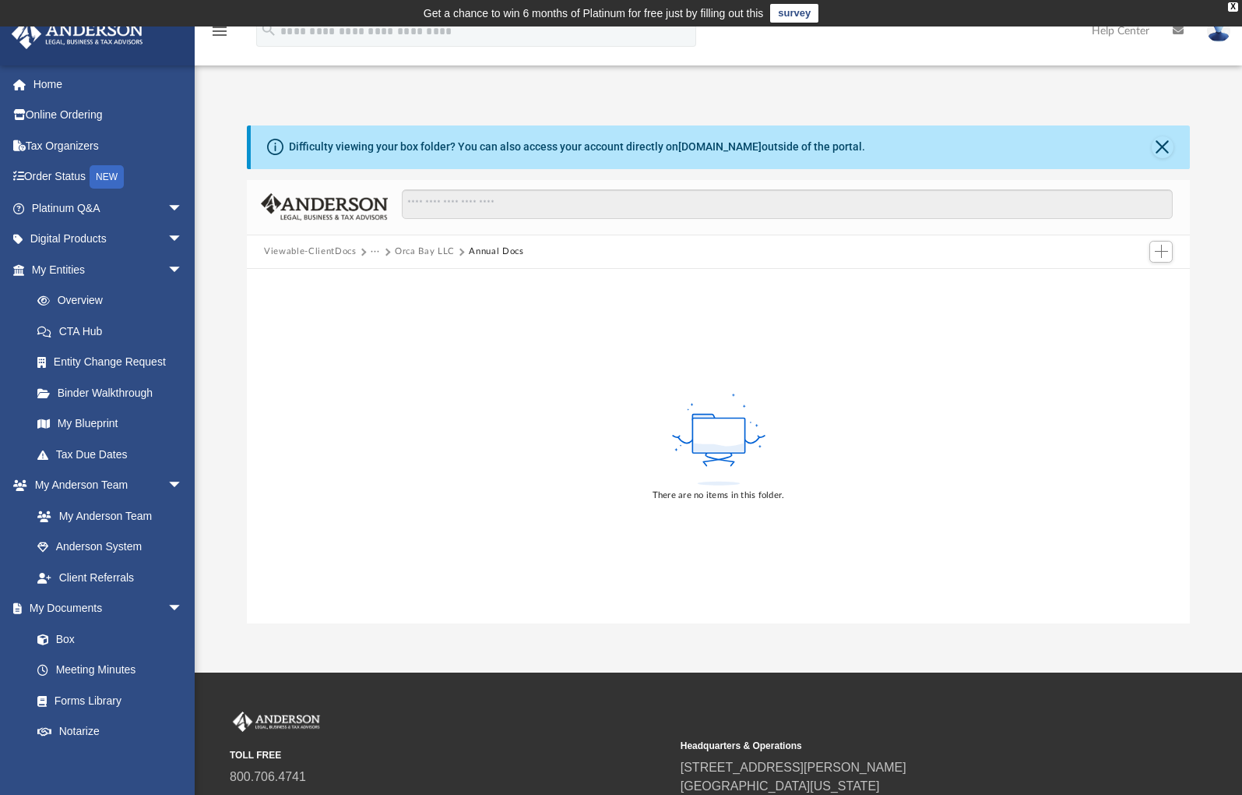
click at [423, 245] on button "Orca Bay LLC" at bounding box center [425, 252] width 60 height 14
click at [302, 253] on button "Viewable-ClientDocs" at bounding box center [310, 252] width 92 height 14
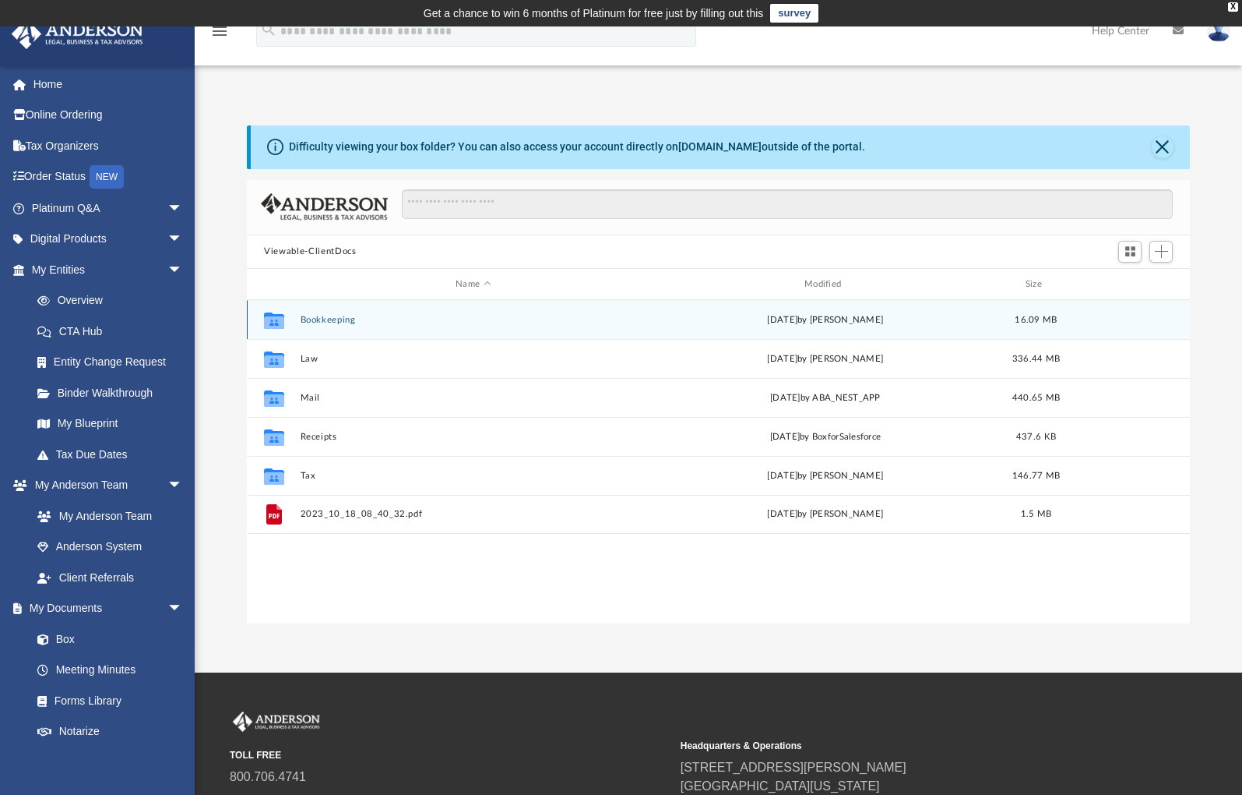
click at [309, 320] on button "Bookkeeping" at bounding box center [474, 320] width 346 height 10
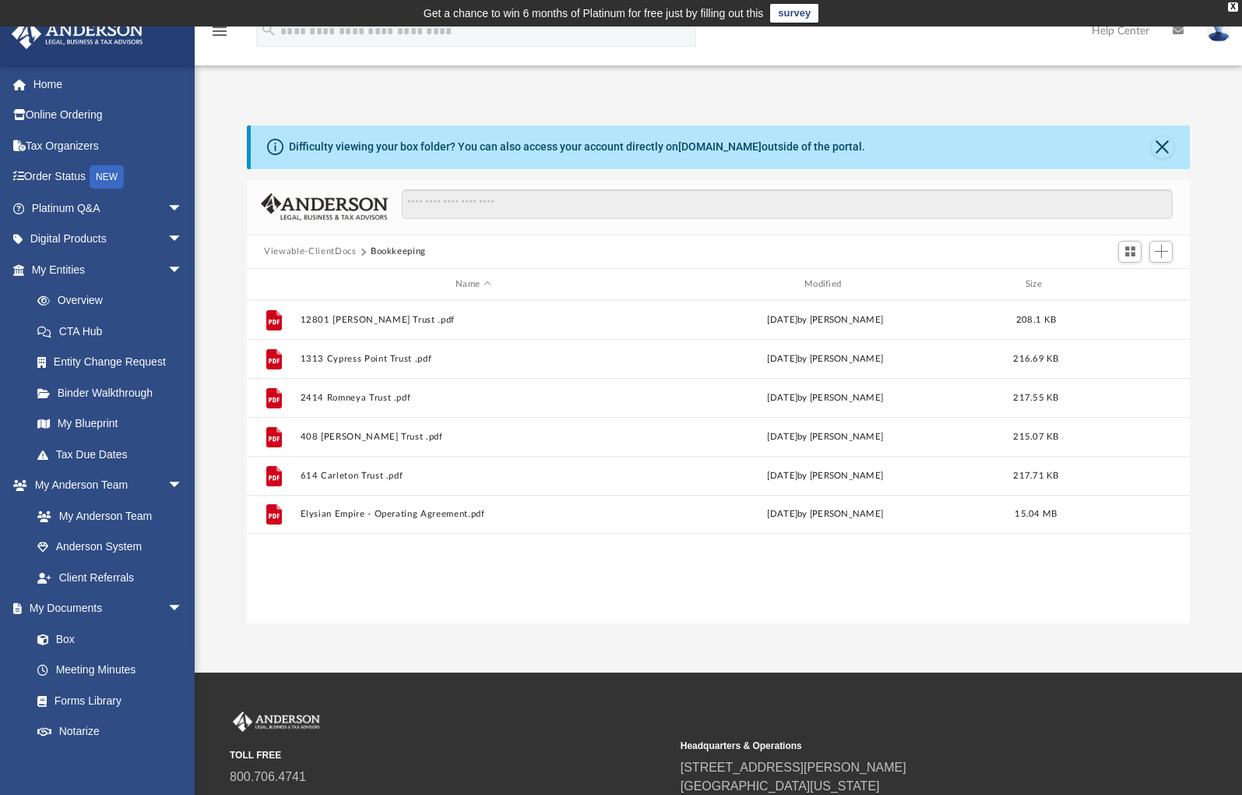
click at [312, 255] on button "Viewable-ClientDocs" at bounding box center [310, 252] width 92 height 14
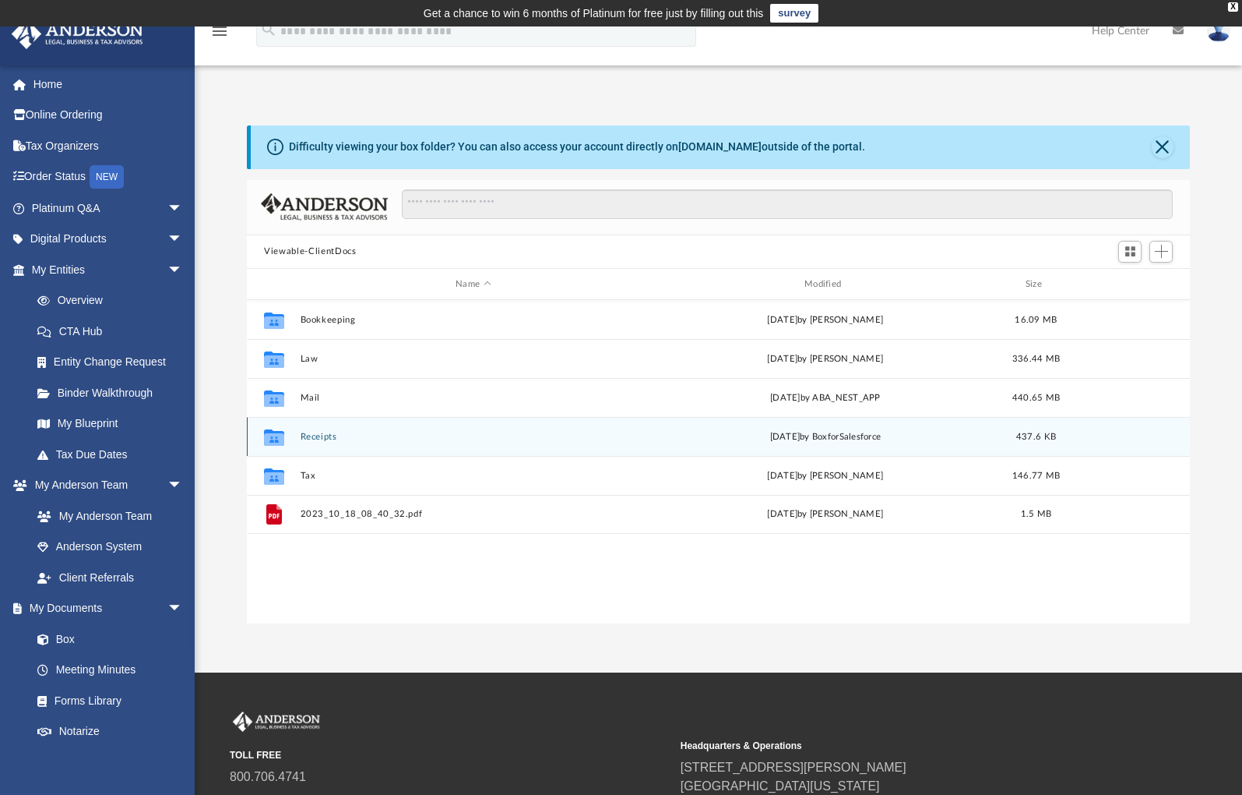
click at [301, 436] on button "Receipts" at bounding box center [474, 437] width 346 height 10
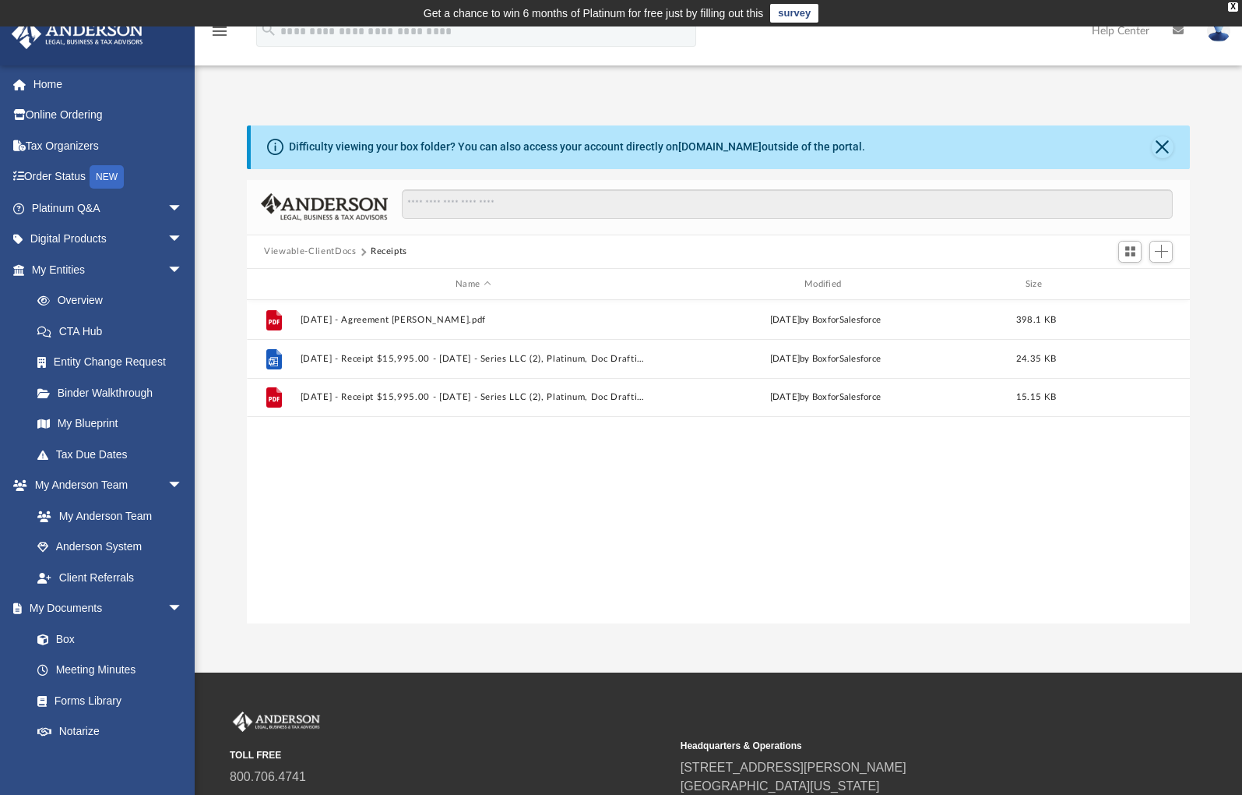
click at [320, 255] on button "Viewable-ClientDocs" at bounding box center [310, 252] width 92 height 14
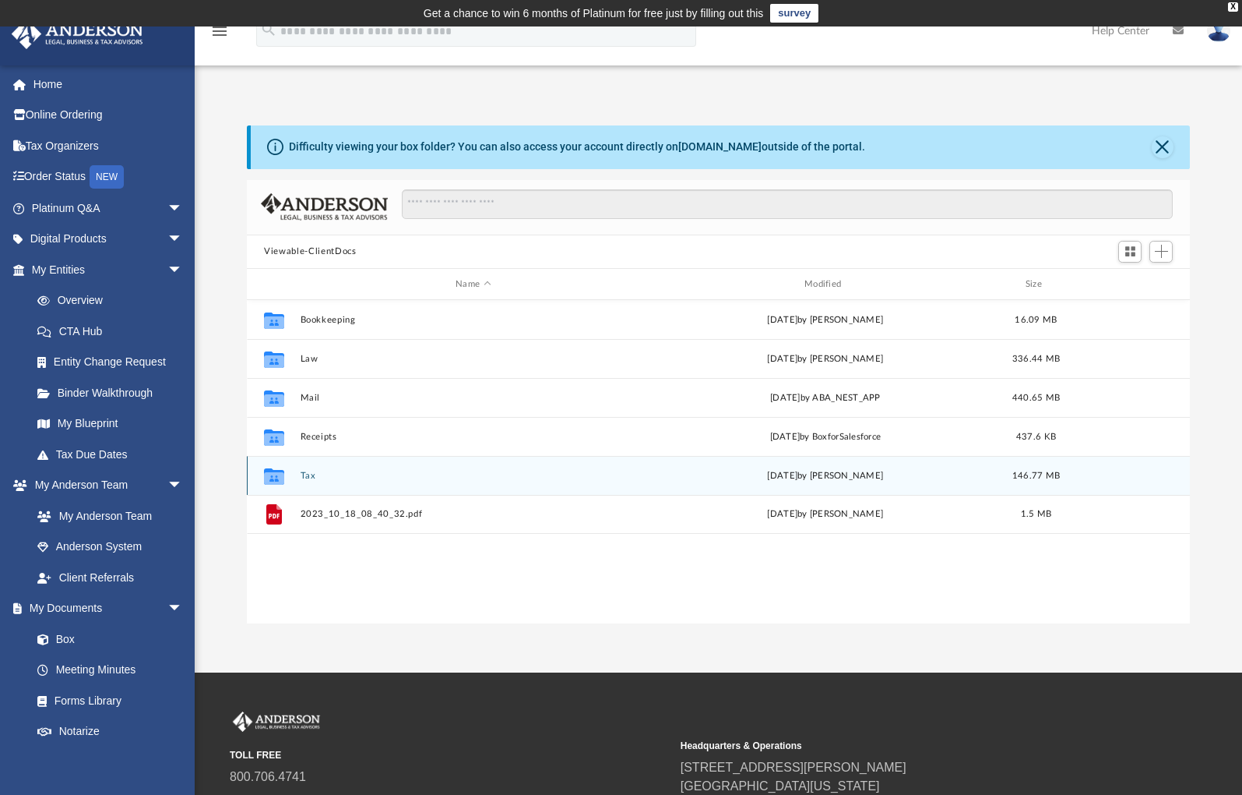
click at [309, 474] on button "Tax" at bounding box center [474, 475] width 346 height 10
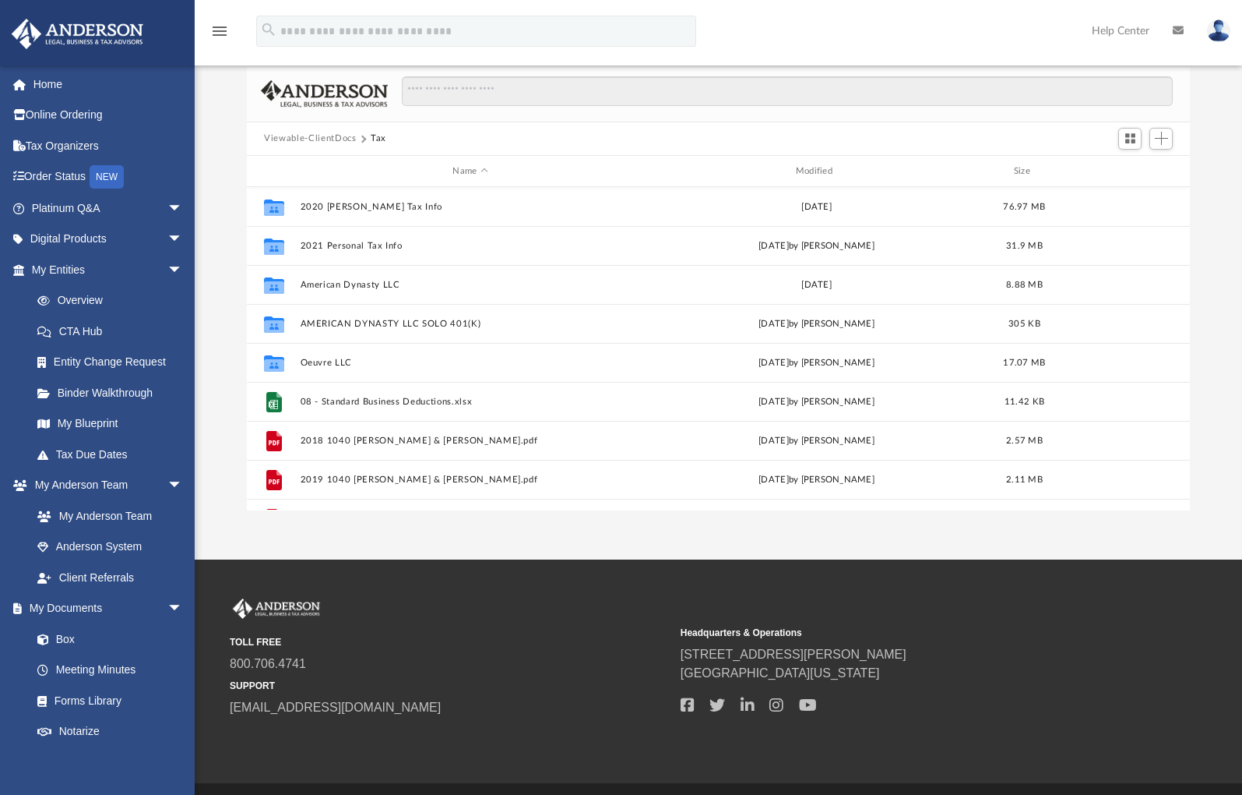
scroll to position [0, 0]
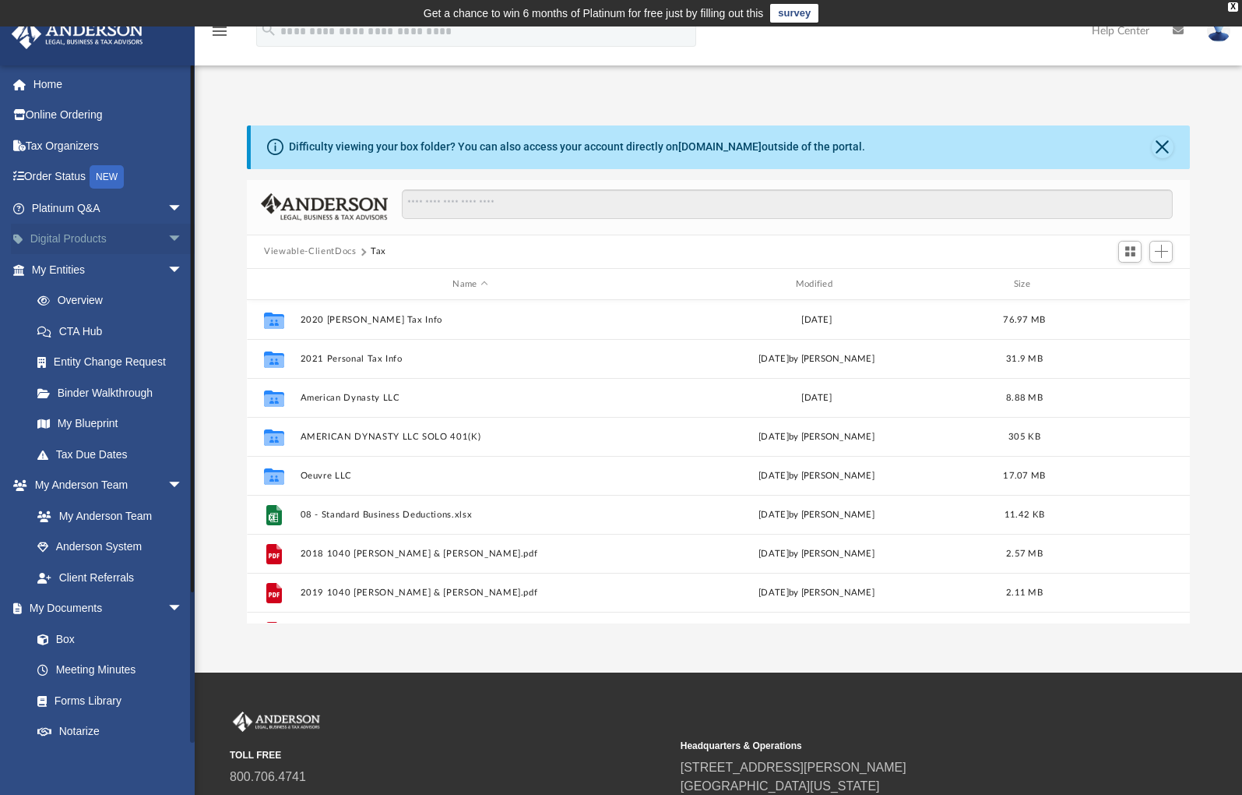
click at [63, 238] on link "Digital Products arrow_drop_down" at bounding box center [109, 239] width 196 height 31
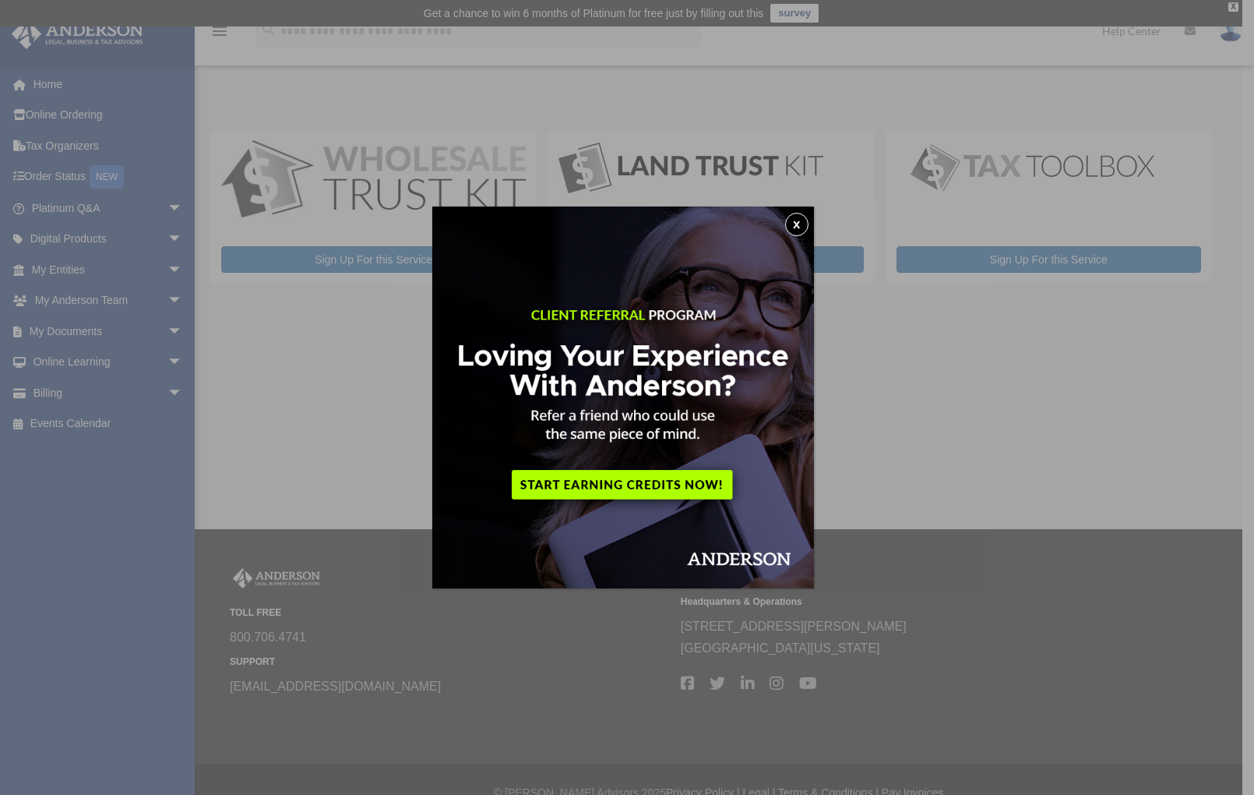
click at [791, 218] on button "x" at bounding box center [796, 224] width 23 height 23
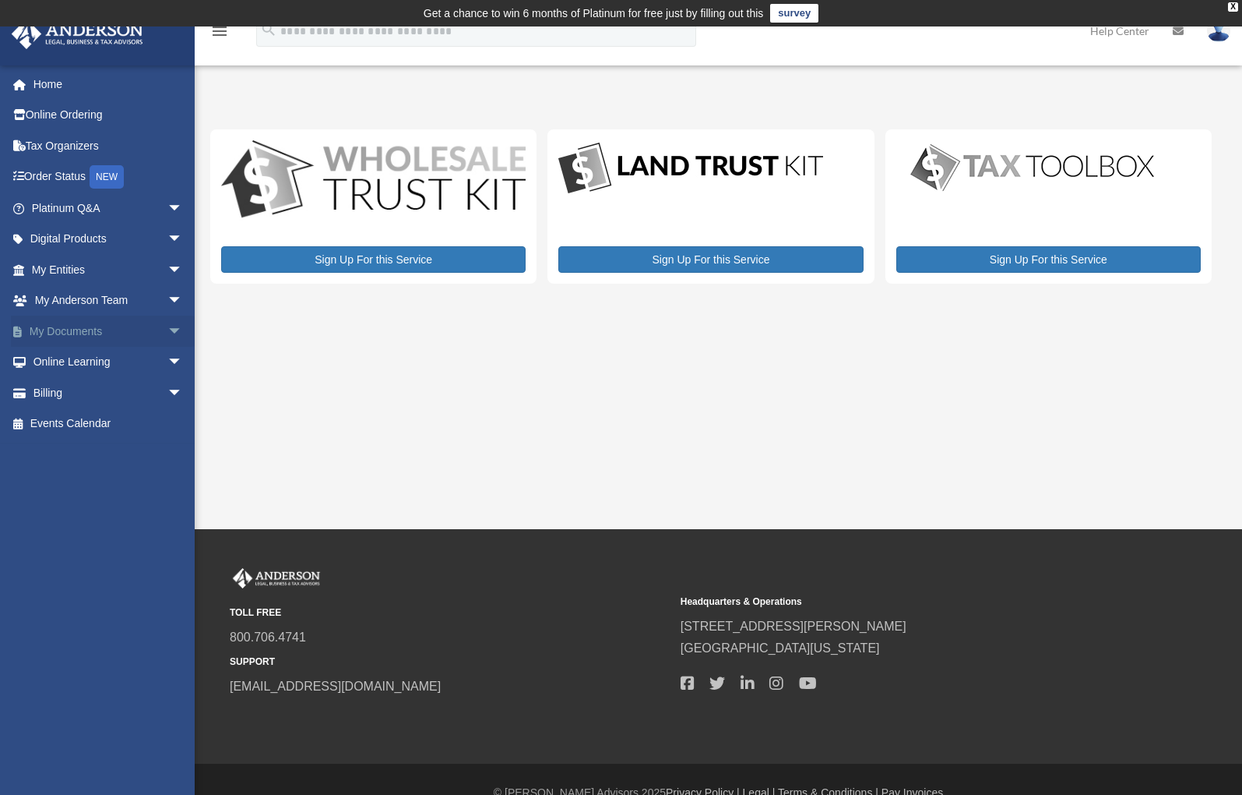
click at [85, 326] on link "My Documents arrow_drop_down" at bounding box center [109, 330] width 196 height 31
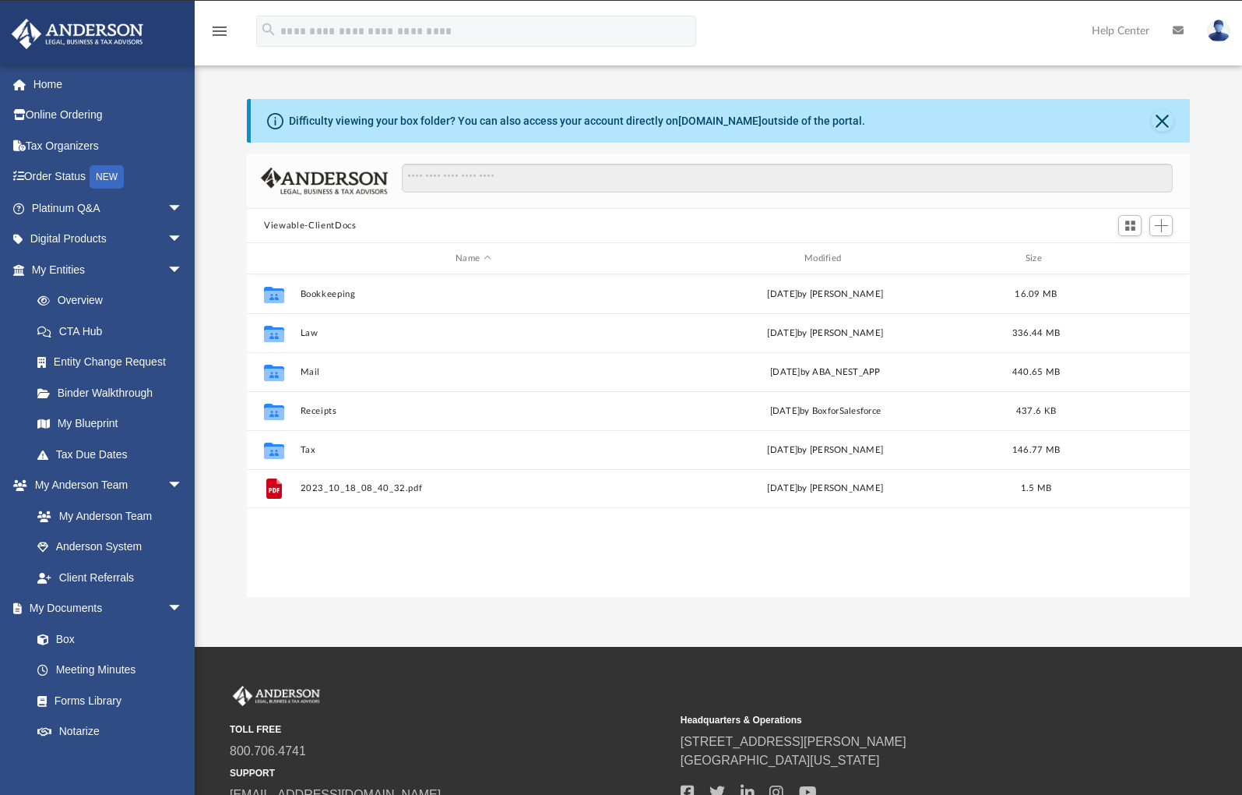
scroll to position [343, 931]
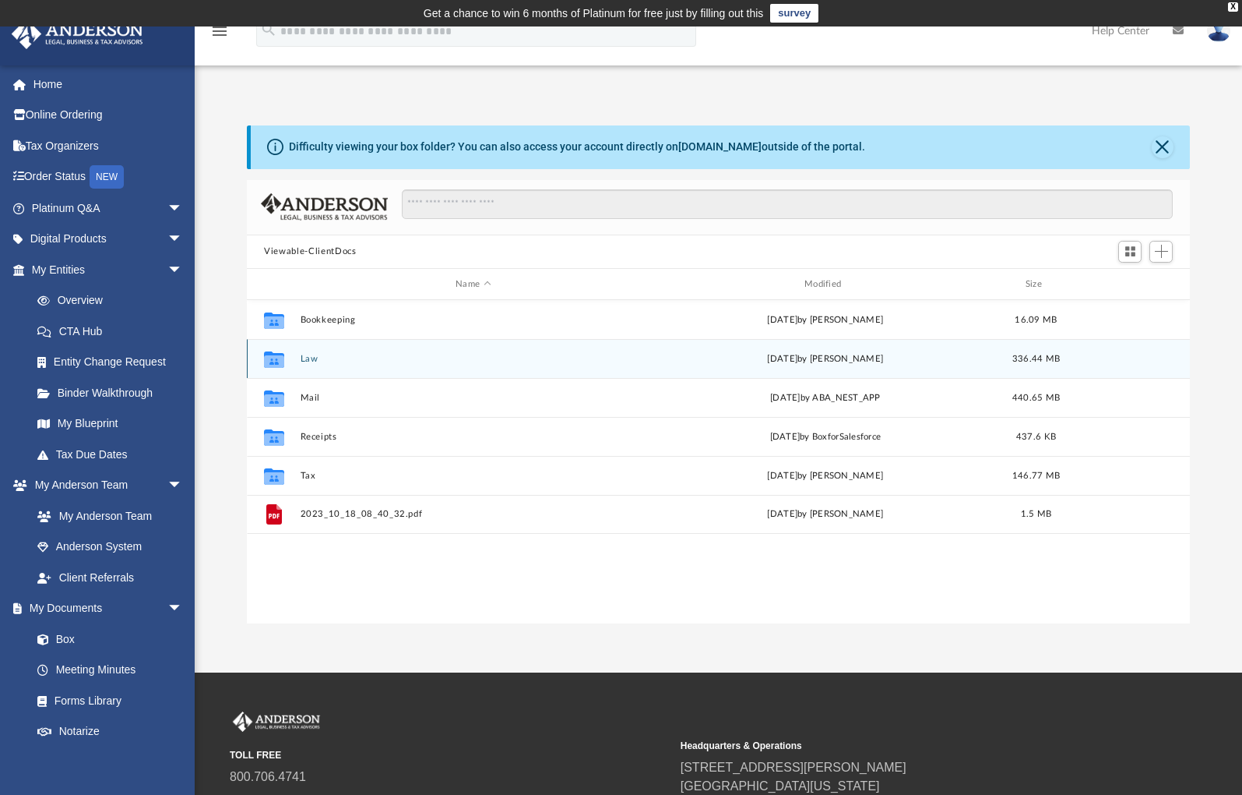
click at [286, 359] on icon "Collaborated Folder" at bounding box center [274, 359] width 25 height 25
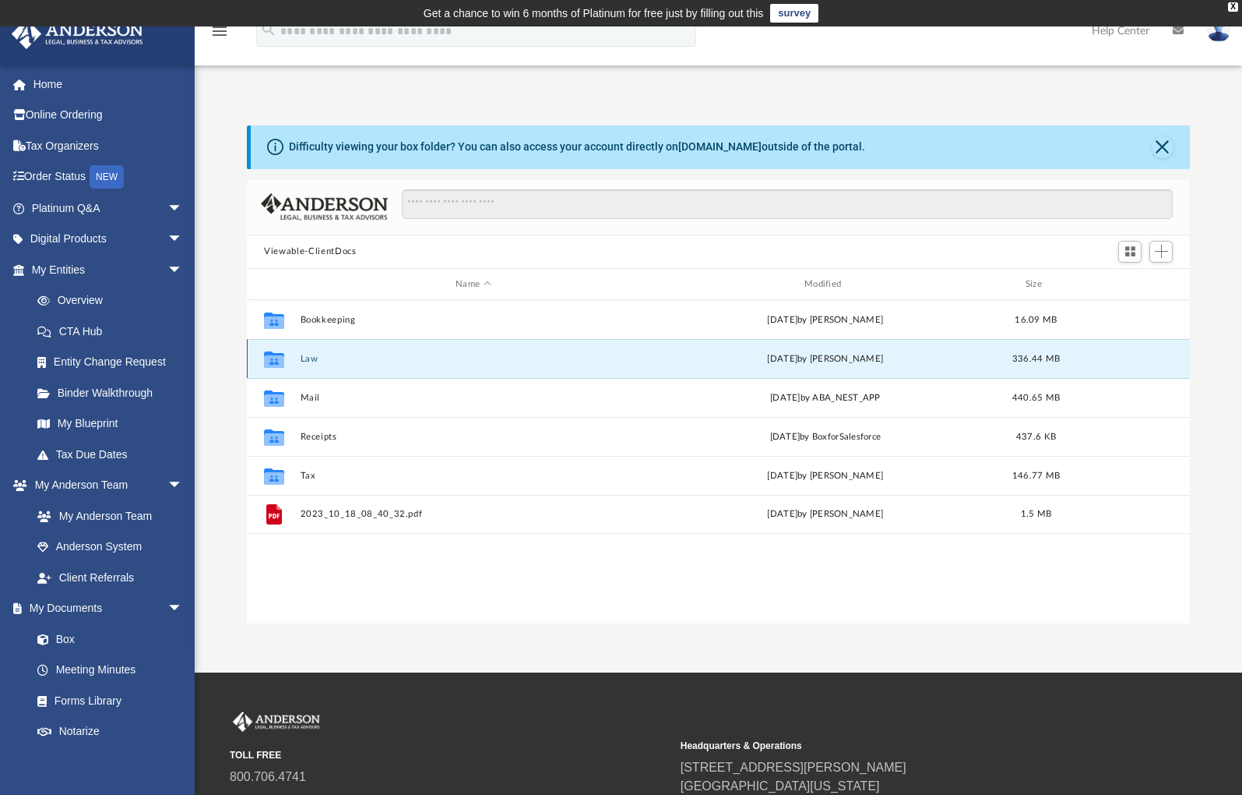
click at [304, 356] on button "Law" at bounding box center [474, 359] width 346 height 10
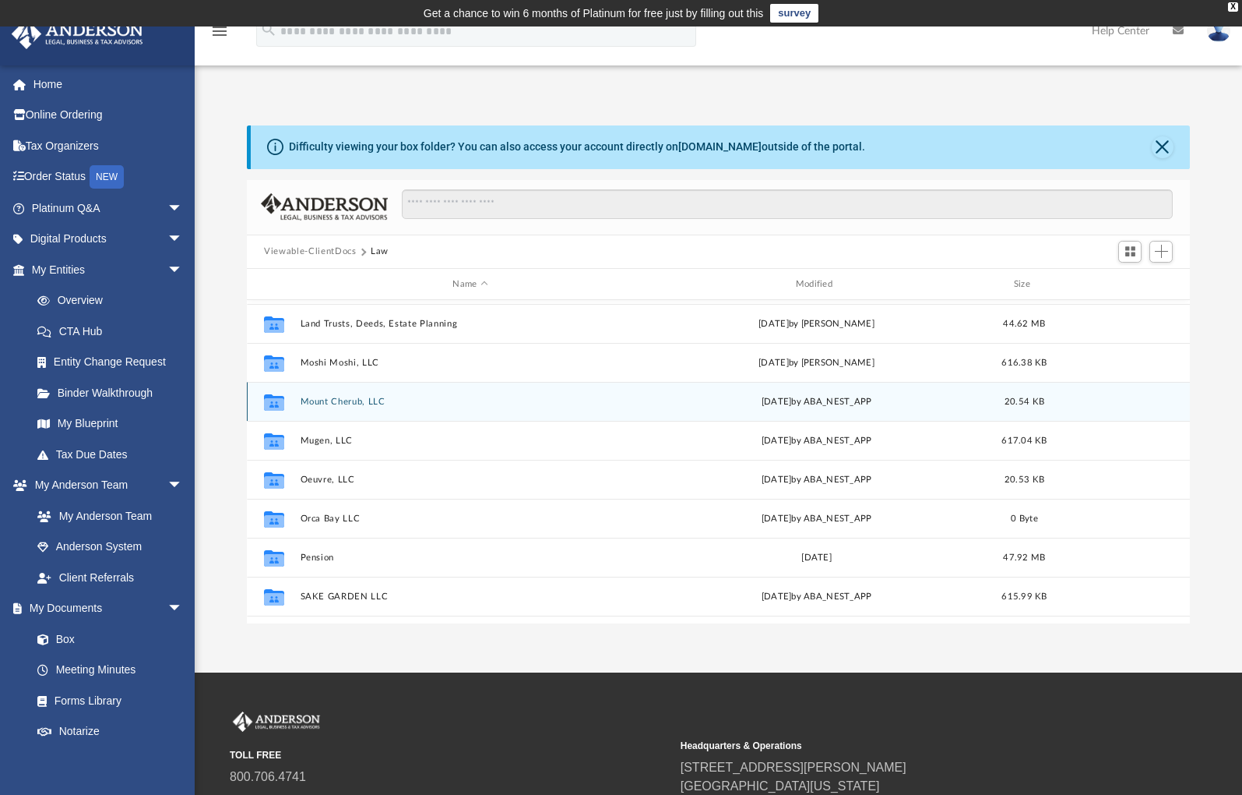
scroll to position [308, 0]
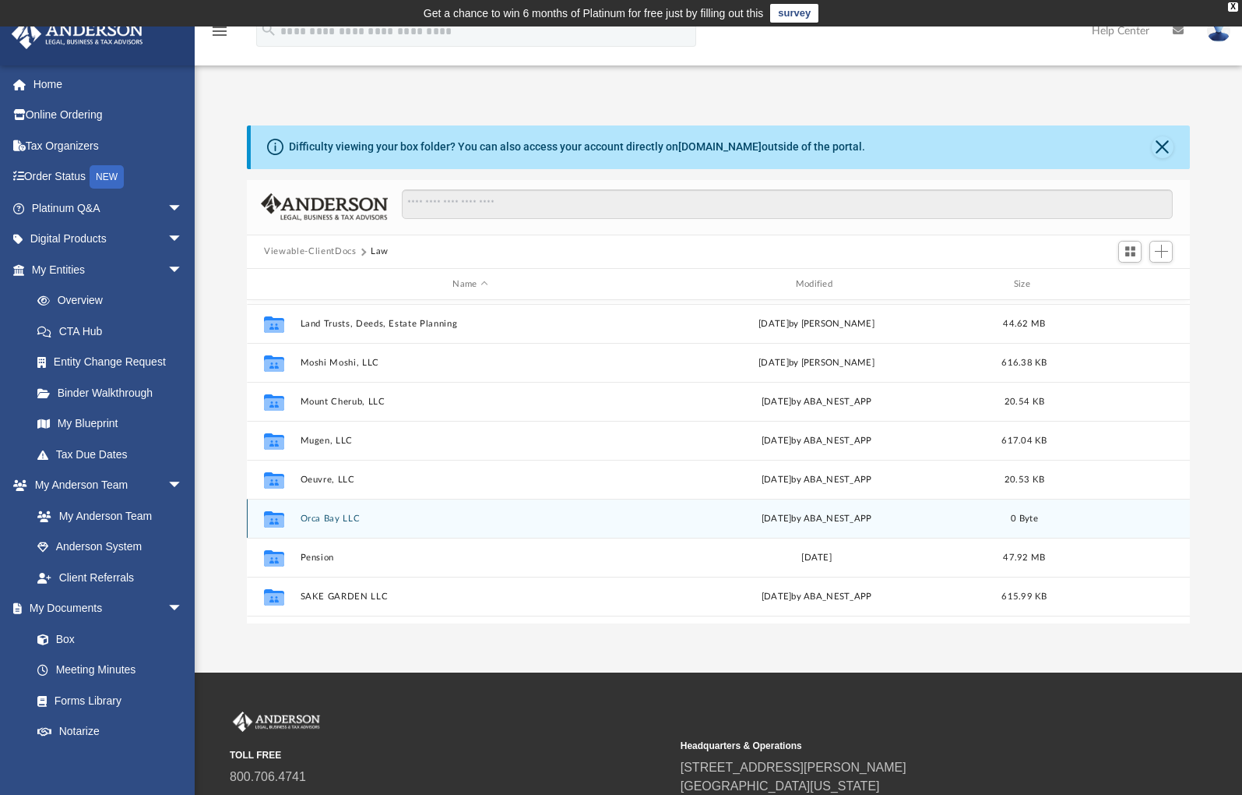
click at [322, 520] on button "Orca Bay LLC" at bounding box center [471, 518] width 340 height 10
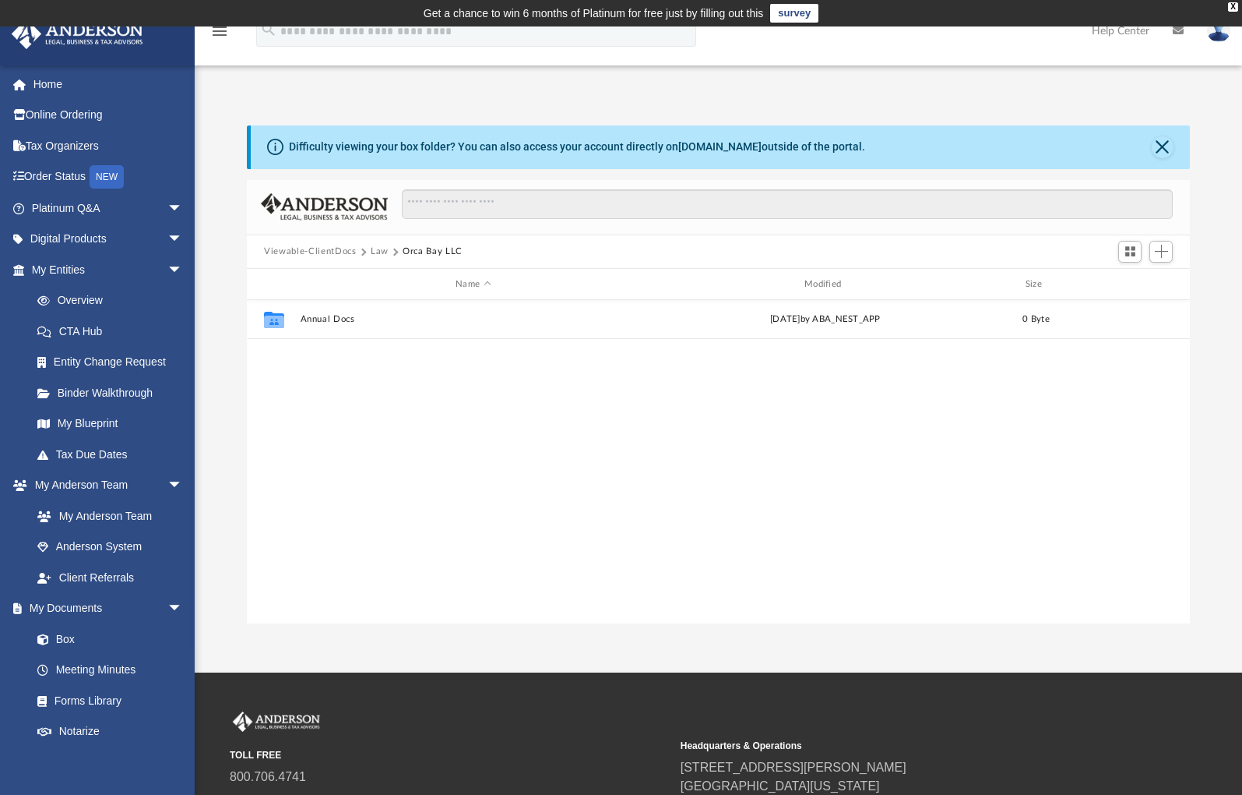
scroll to position [0, 0]
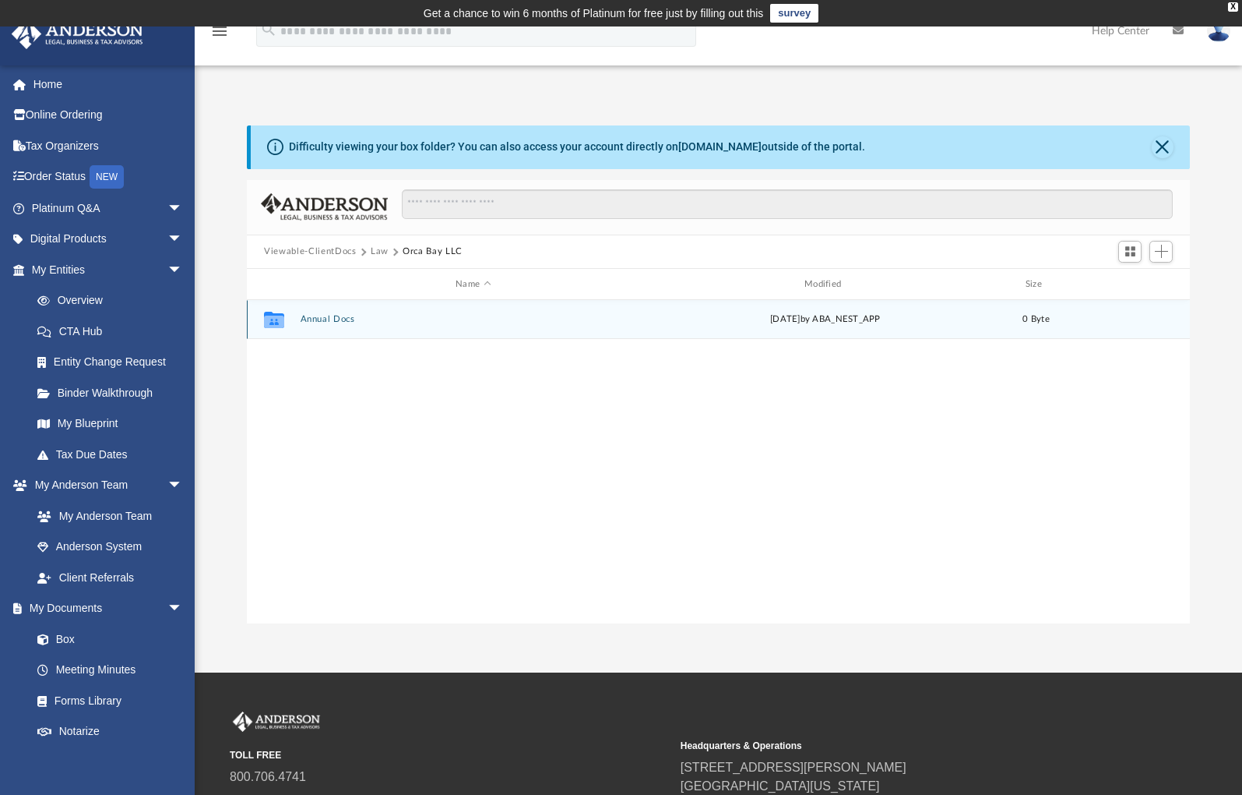
click at [347, 319] on button "Annual Docs" at bounding box center [474, 320] width 346 height 10
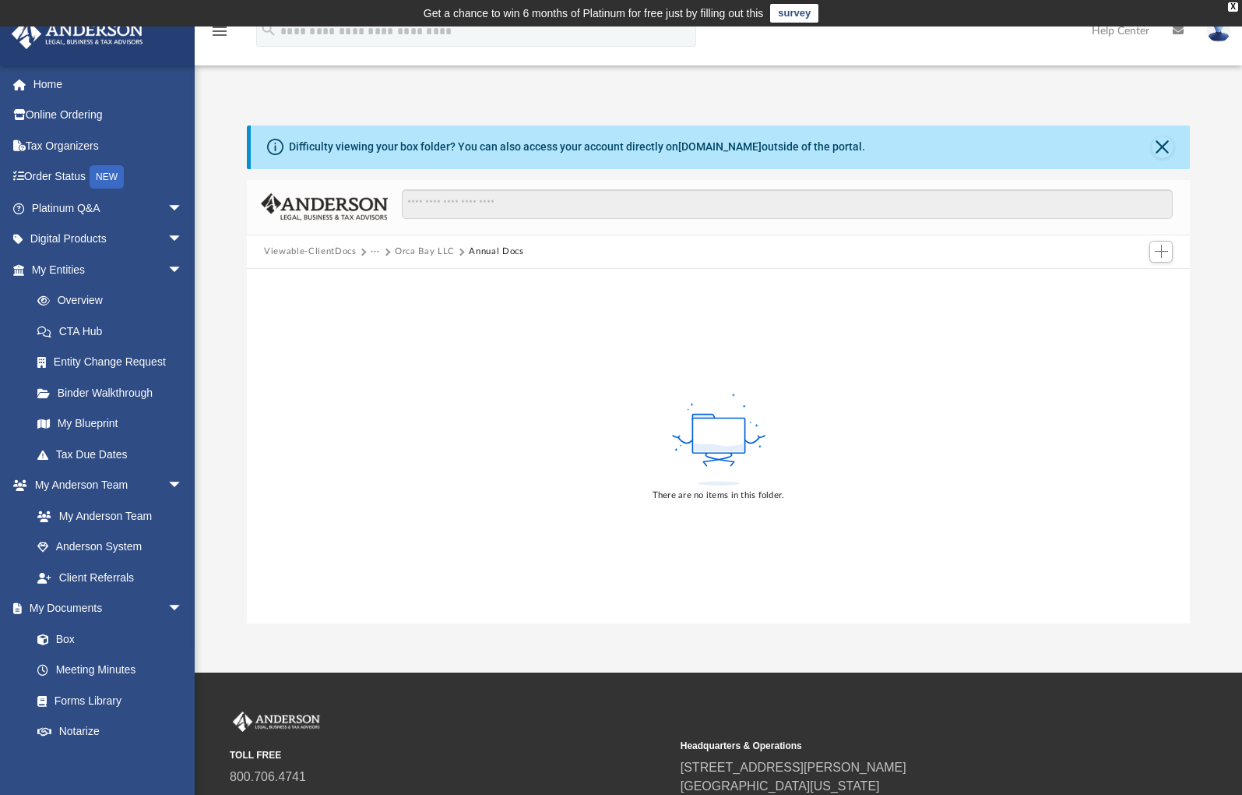
click at [334, 252] on button "Viewable-ClientDocs" at bounding box center [310, 252] width 92 height 14
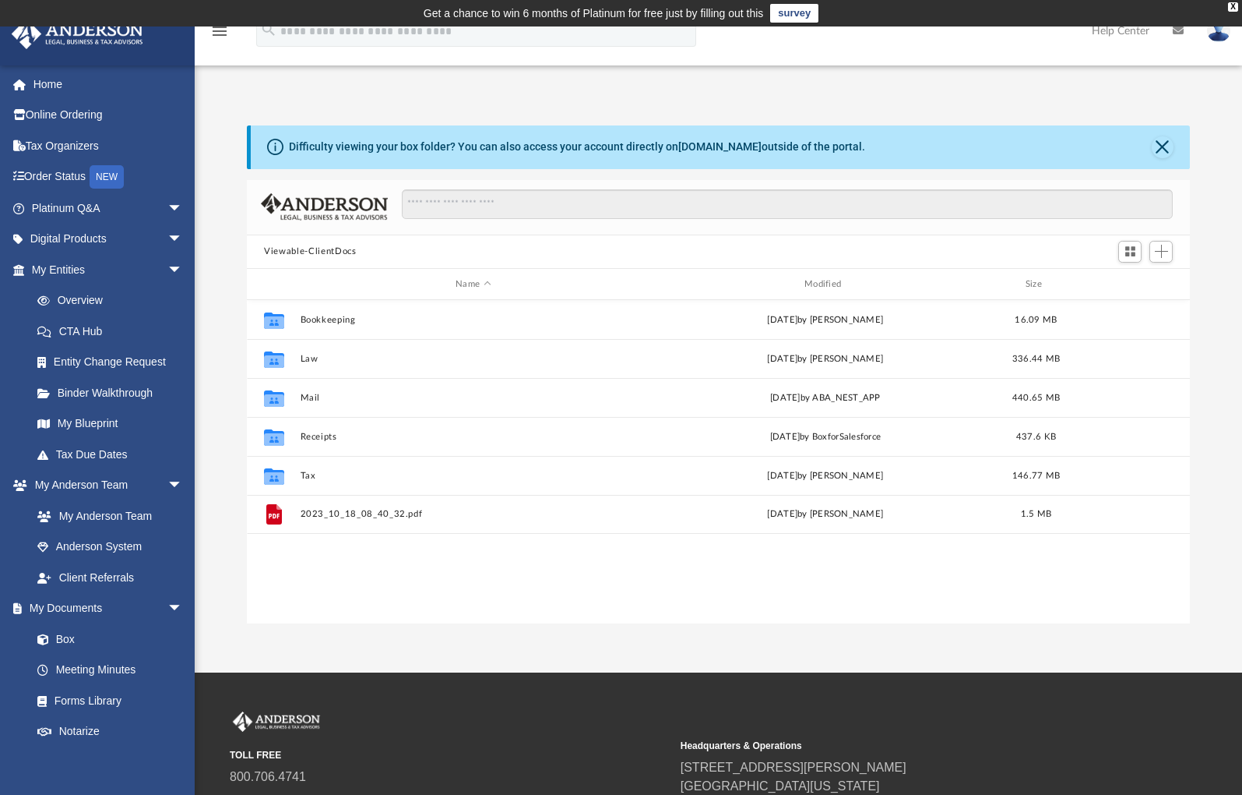
scroll to position [343, 931]
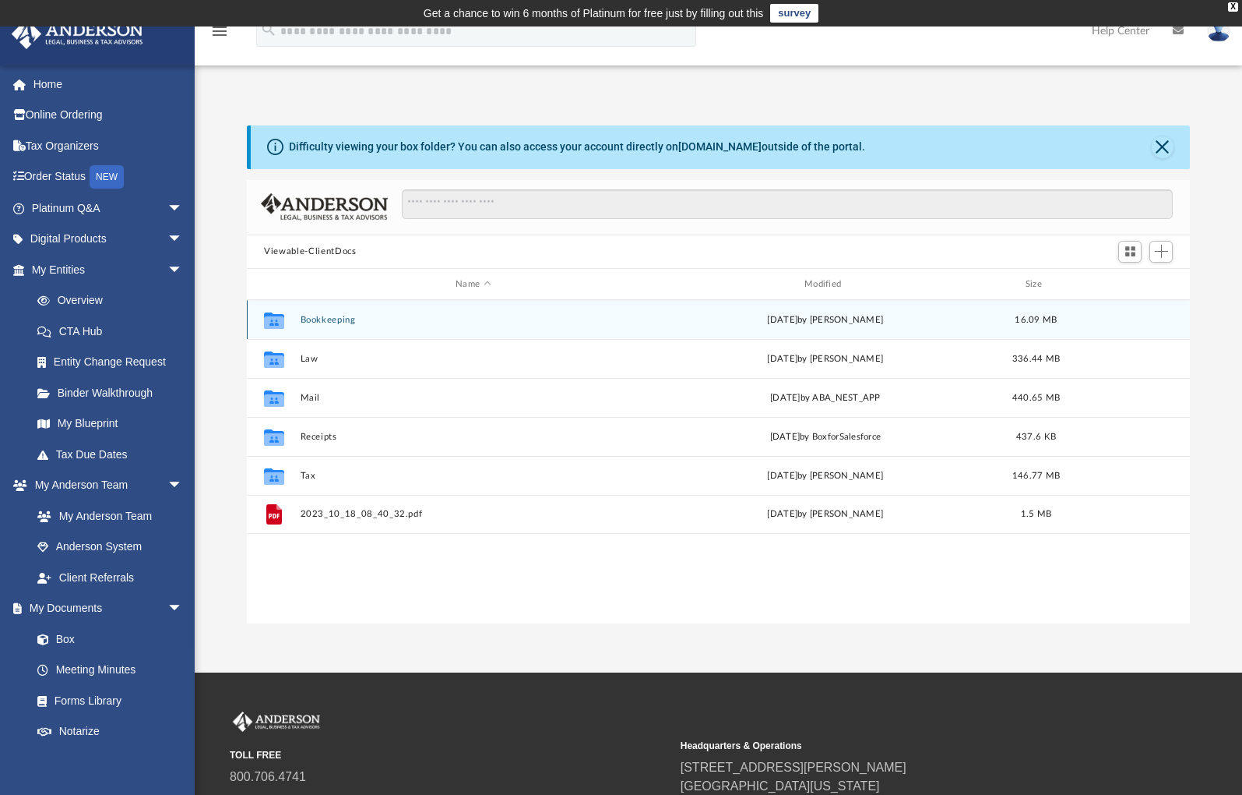
click at [316, 324] on button "Bookkeeping" at bounding box center [474, 320] width 346 height 10
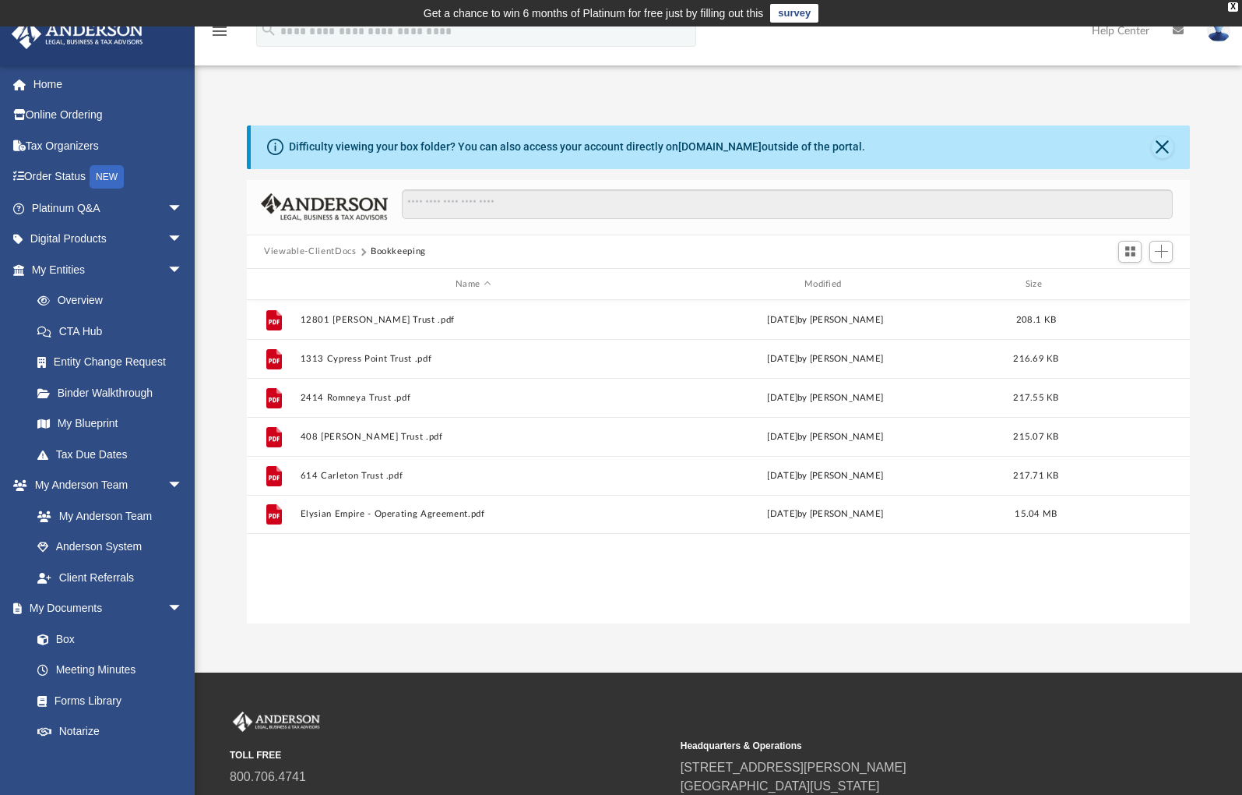
click at [322, 251] on button "Viewable-ClientDocs" at bounding box center [310, 252] width 92 height 14
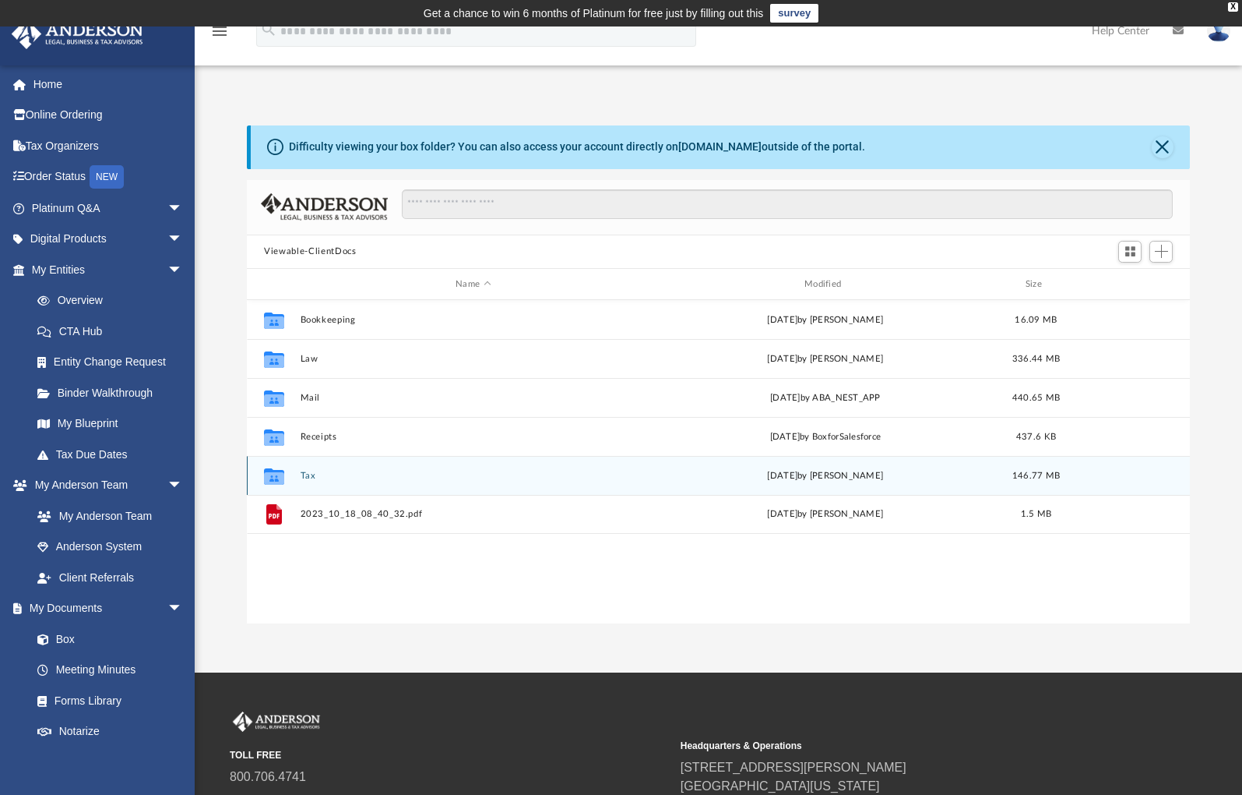
click at [306, 475] on button "Tax" at bounding box center [474, 475] width 346 height 10
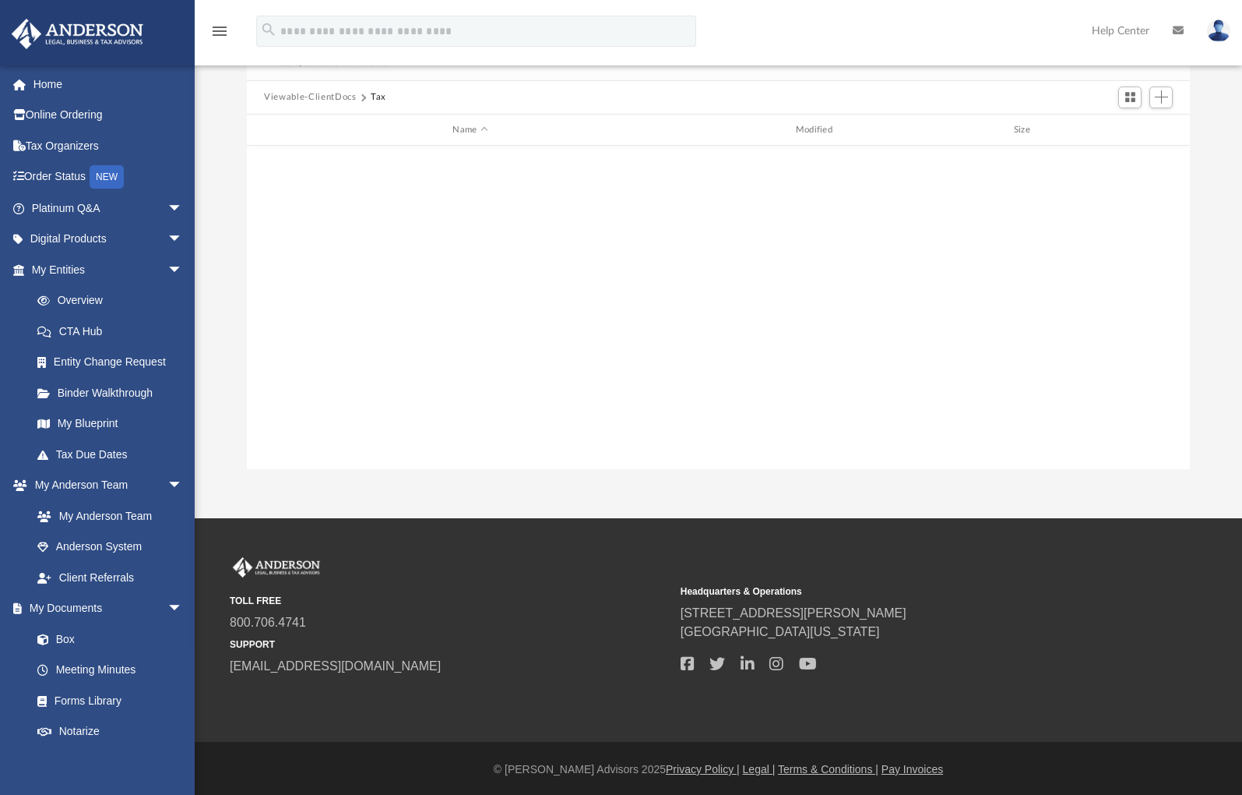
scroll to position [0, 0]
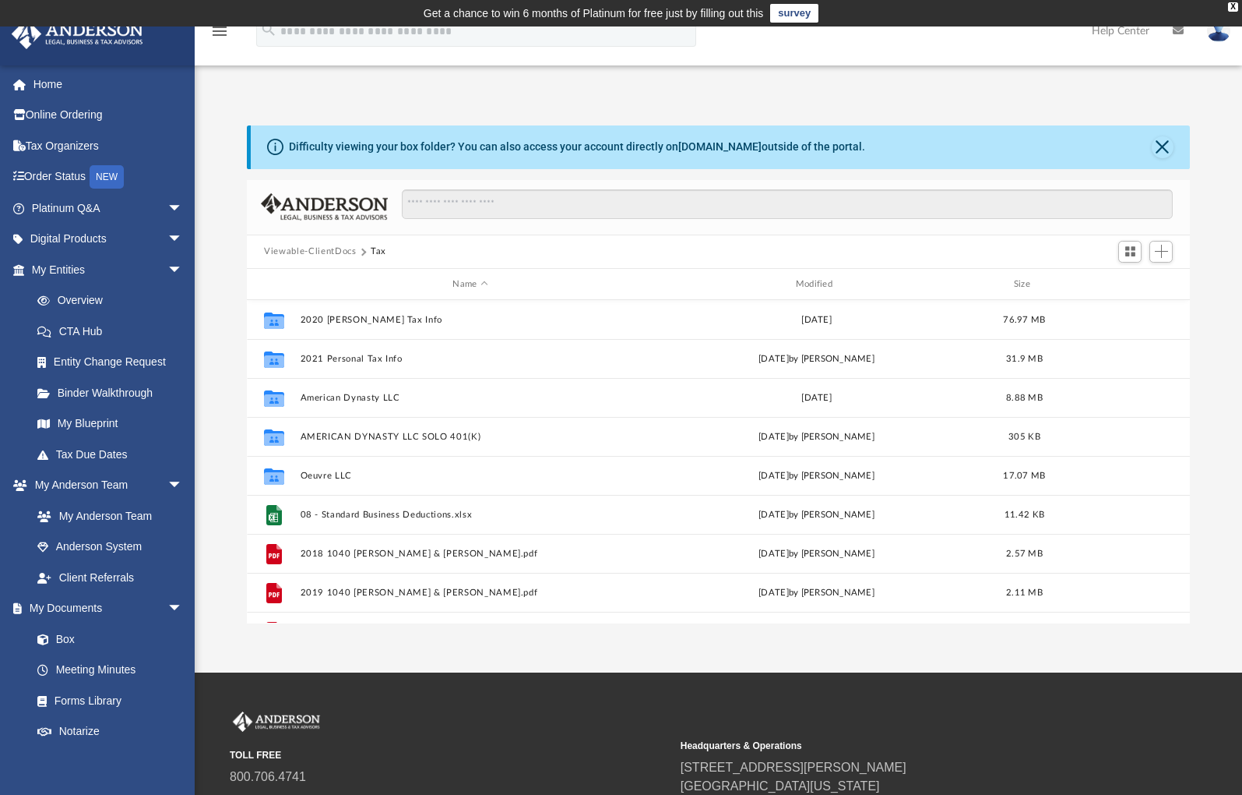
click at [307, 258] on button "Viewable-ClientDocs" at bounding box center [310, 252] width 92 height 14
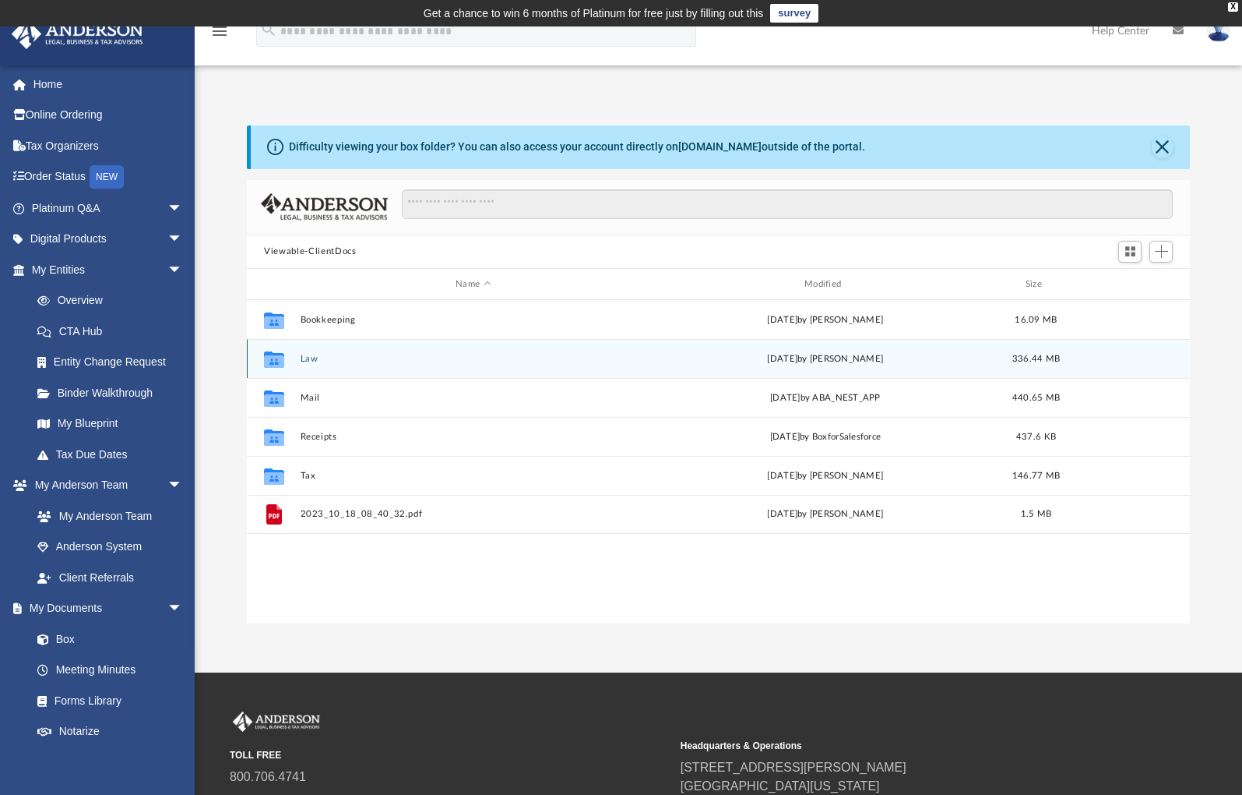
click at [301, 358] on button "Law" at bounding box center [474, 359] width 346 height 10
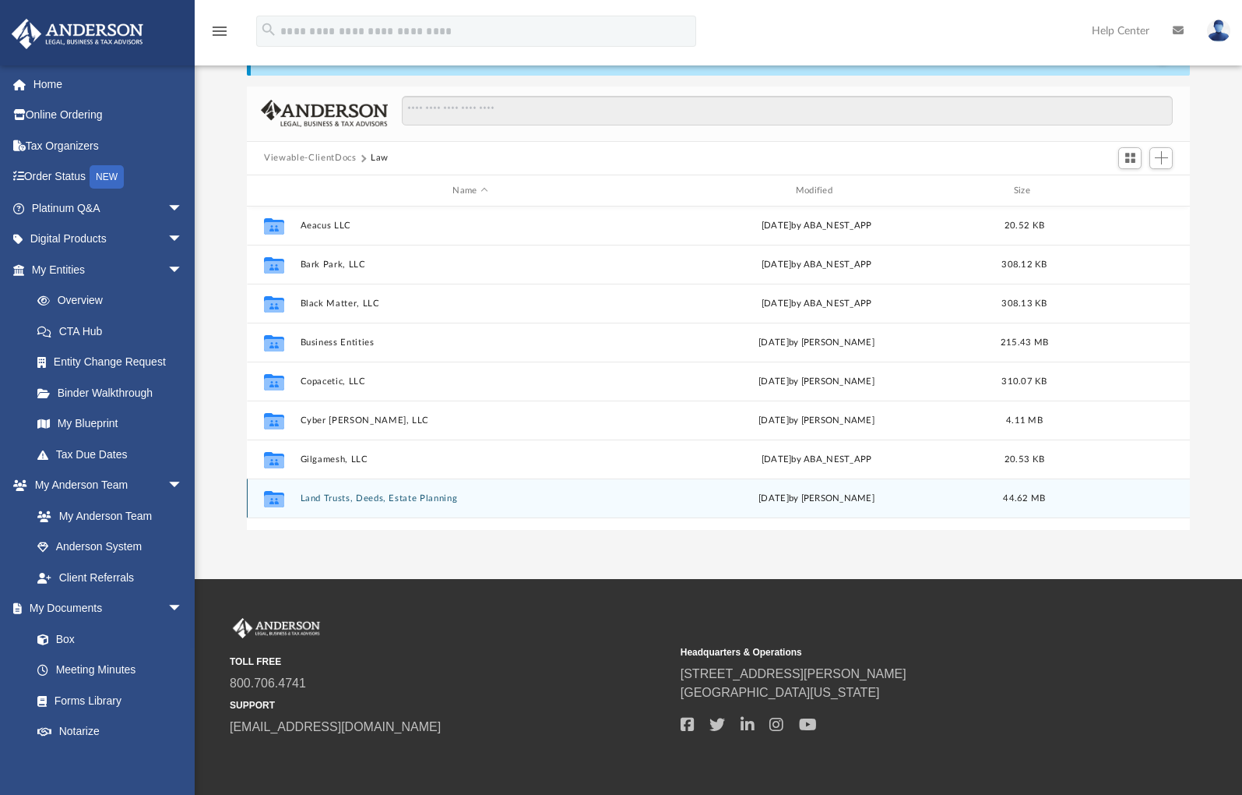
scroll to position [37, 0]
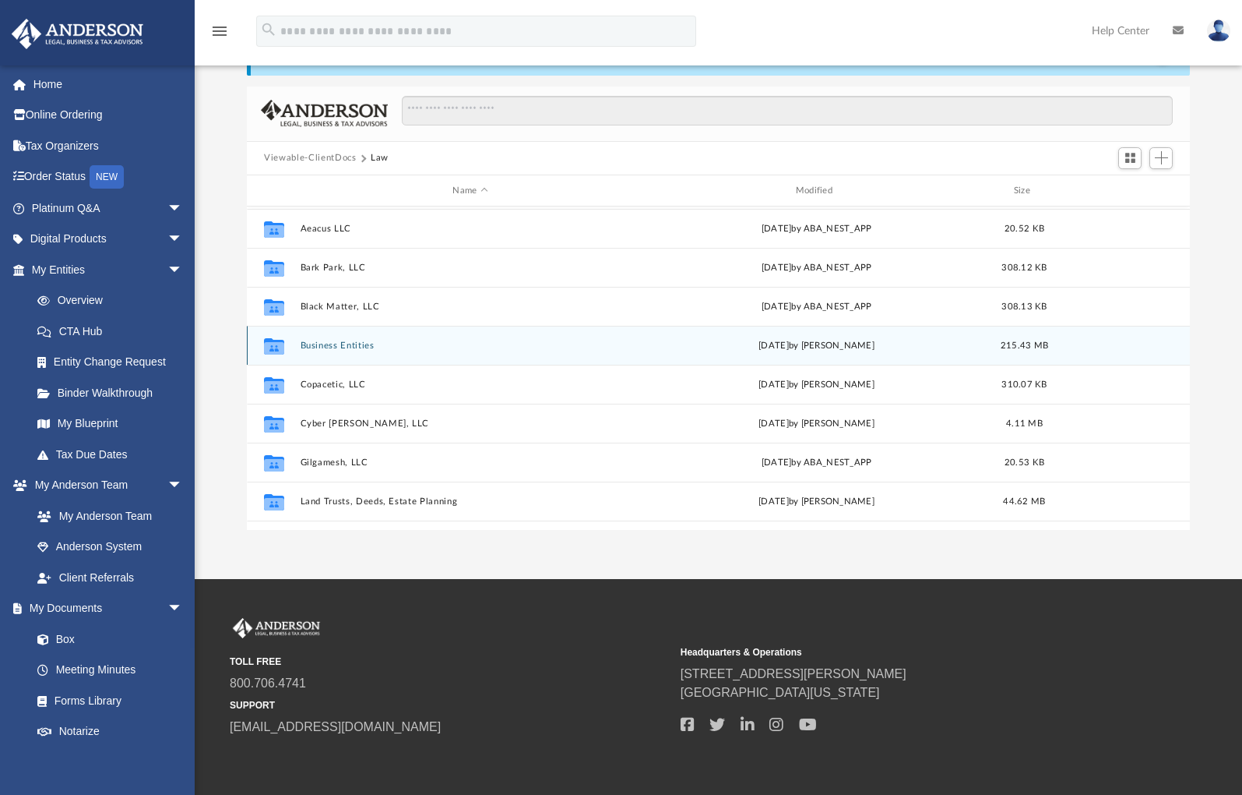
click at [354, 343] on button "Business Entities" at bounding box center [471, 345] width 340 height 10
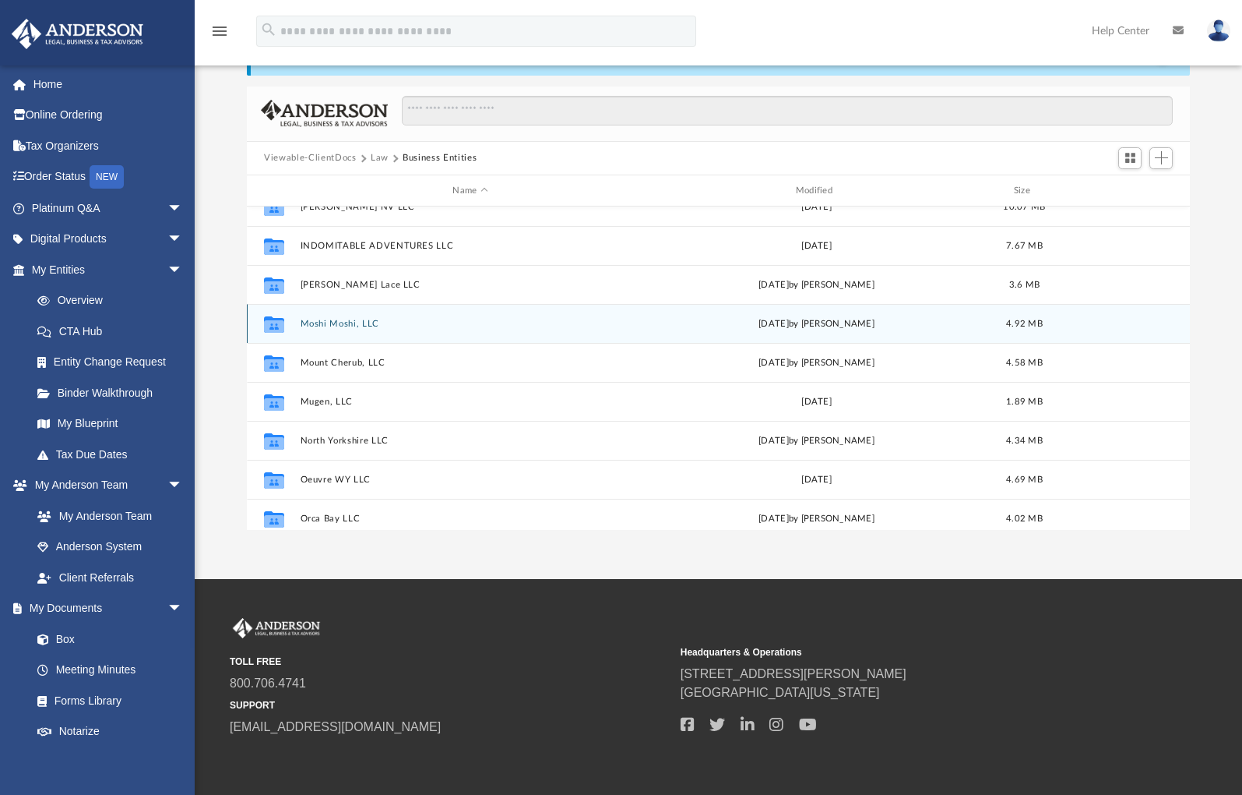
scroll to position [763, 0]
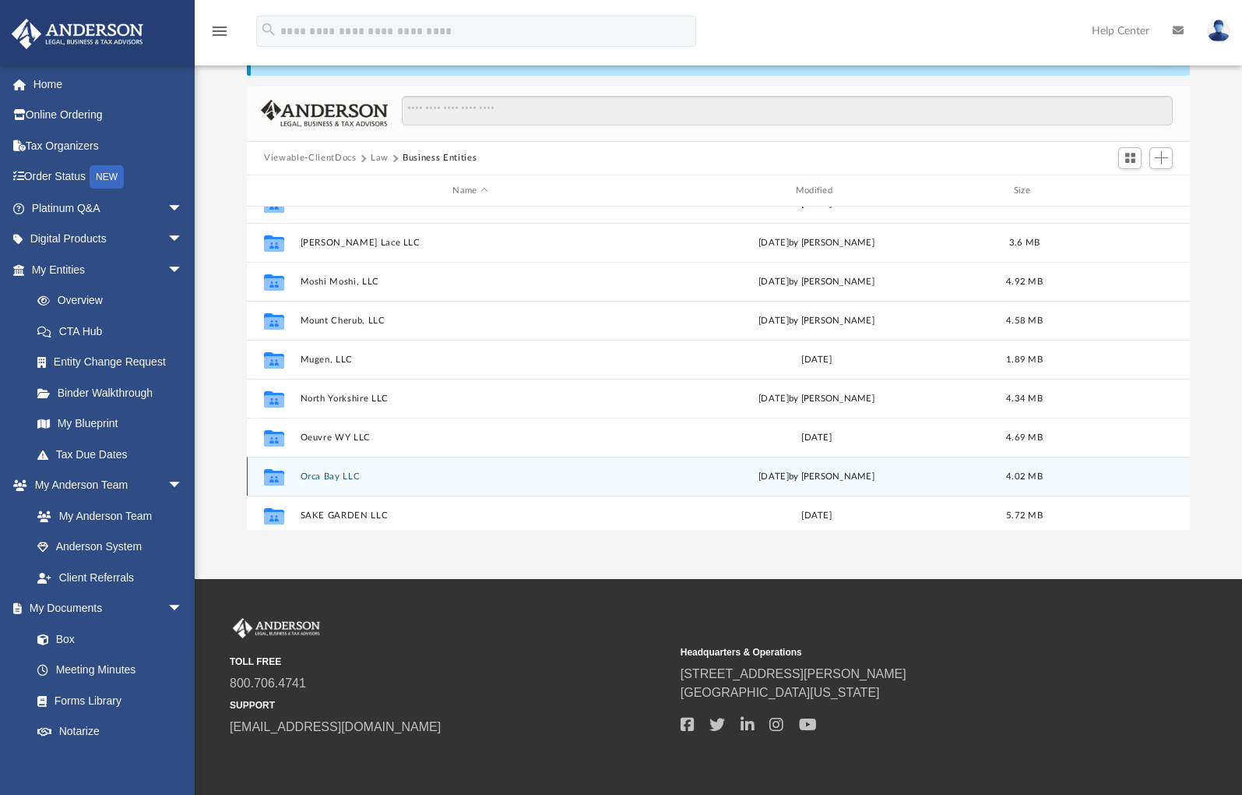
click at [335, 474] on button "Orca Bay LLC" at bounding box center [471, 476] width 340 height 10
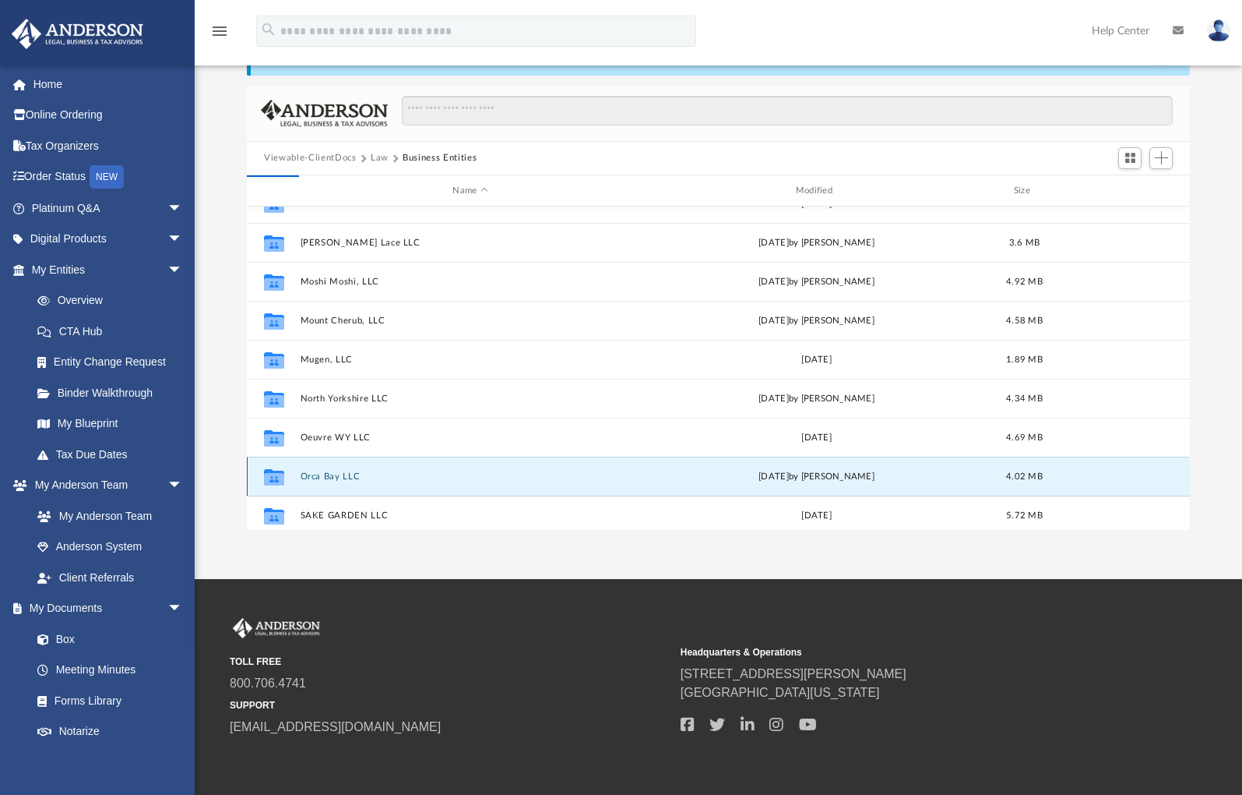
scroll to position [0, 0]
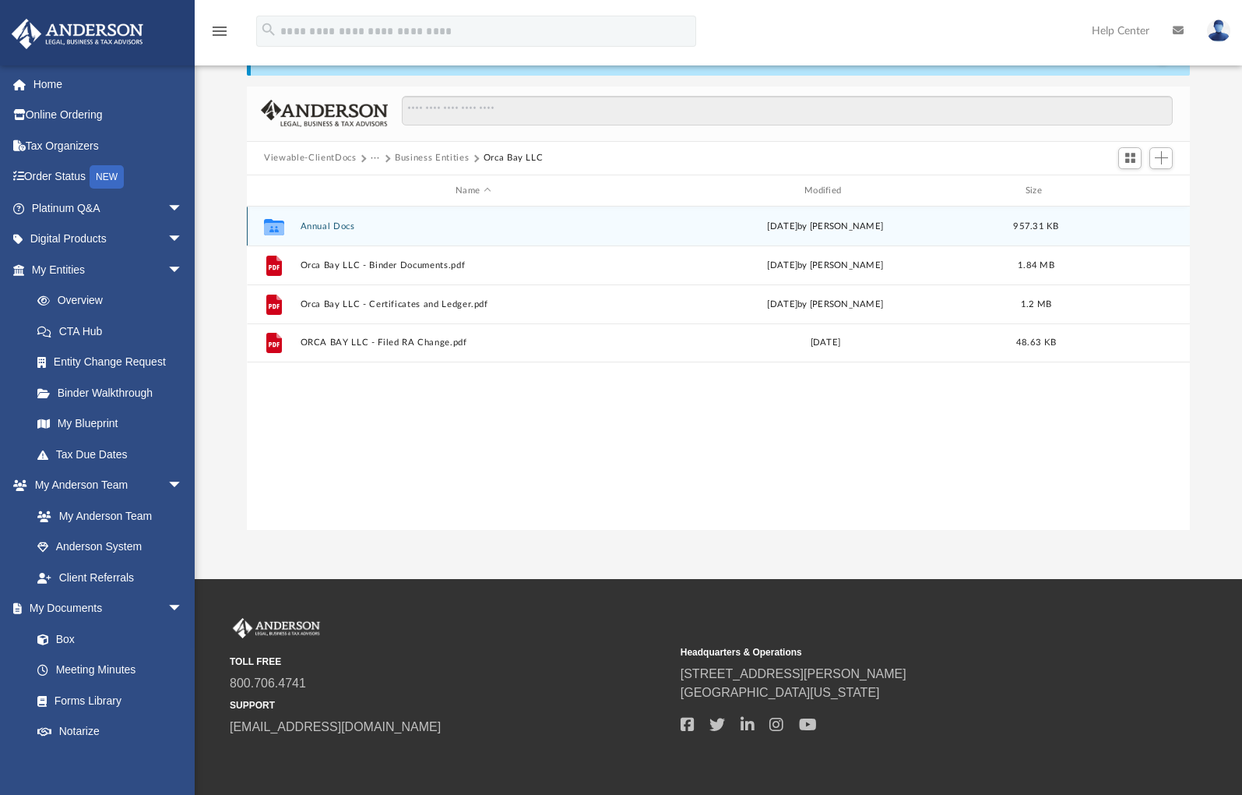
click at [329, 228] on button "Annual Docs" at bounding box center [474, 226] width 346 height 10
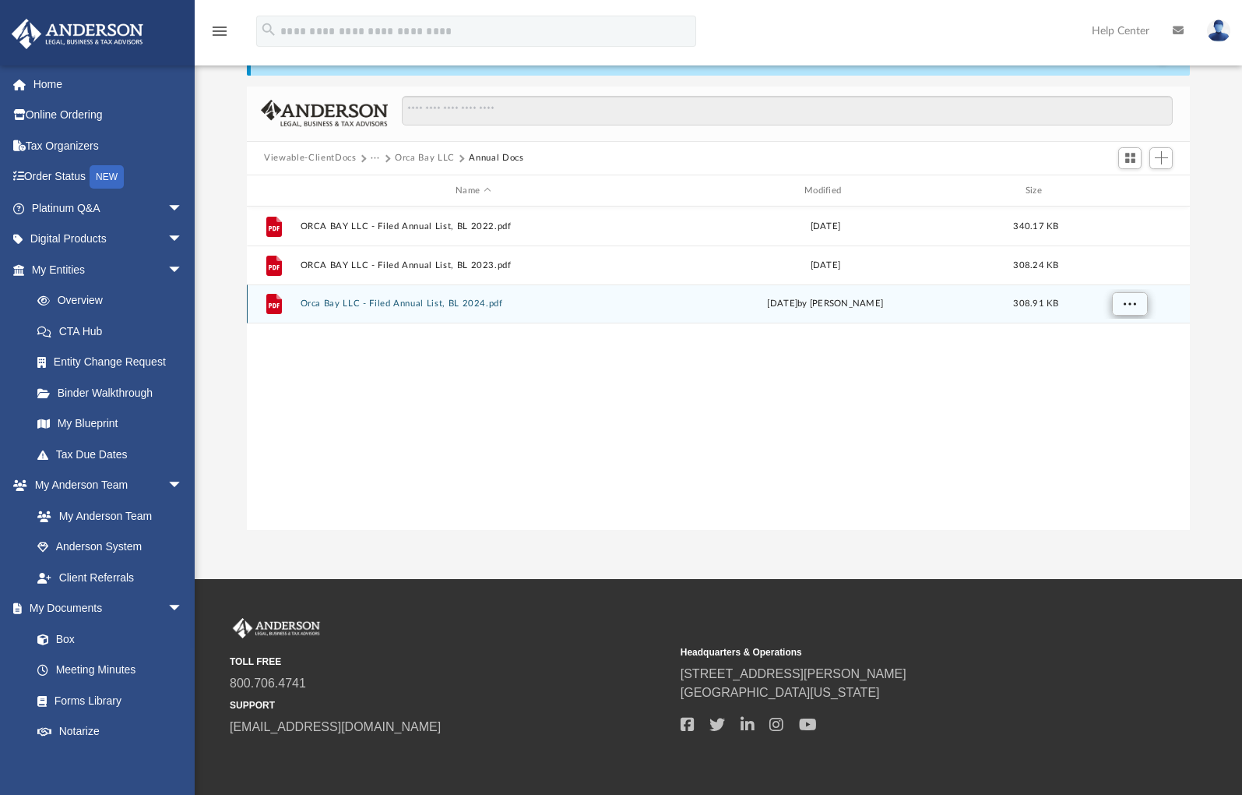
click at [1122, 306] on button "More options" at bounding box center [1130, 304] width 36 height 23
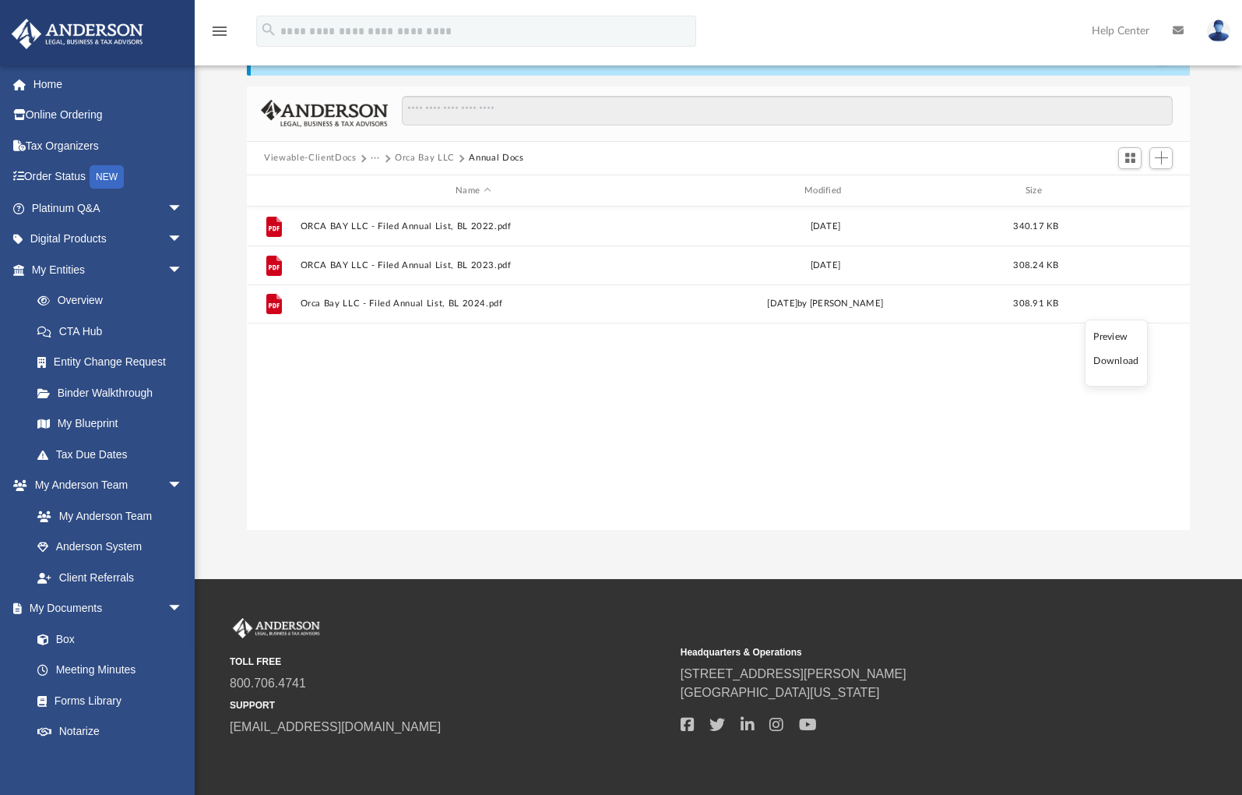
click at [1124, 360] on li "Download" at bounding box center [1116, 361] width 45 height 16
